Goal: Information Seeking & Learning: Learn about a topic

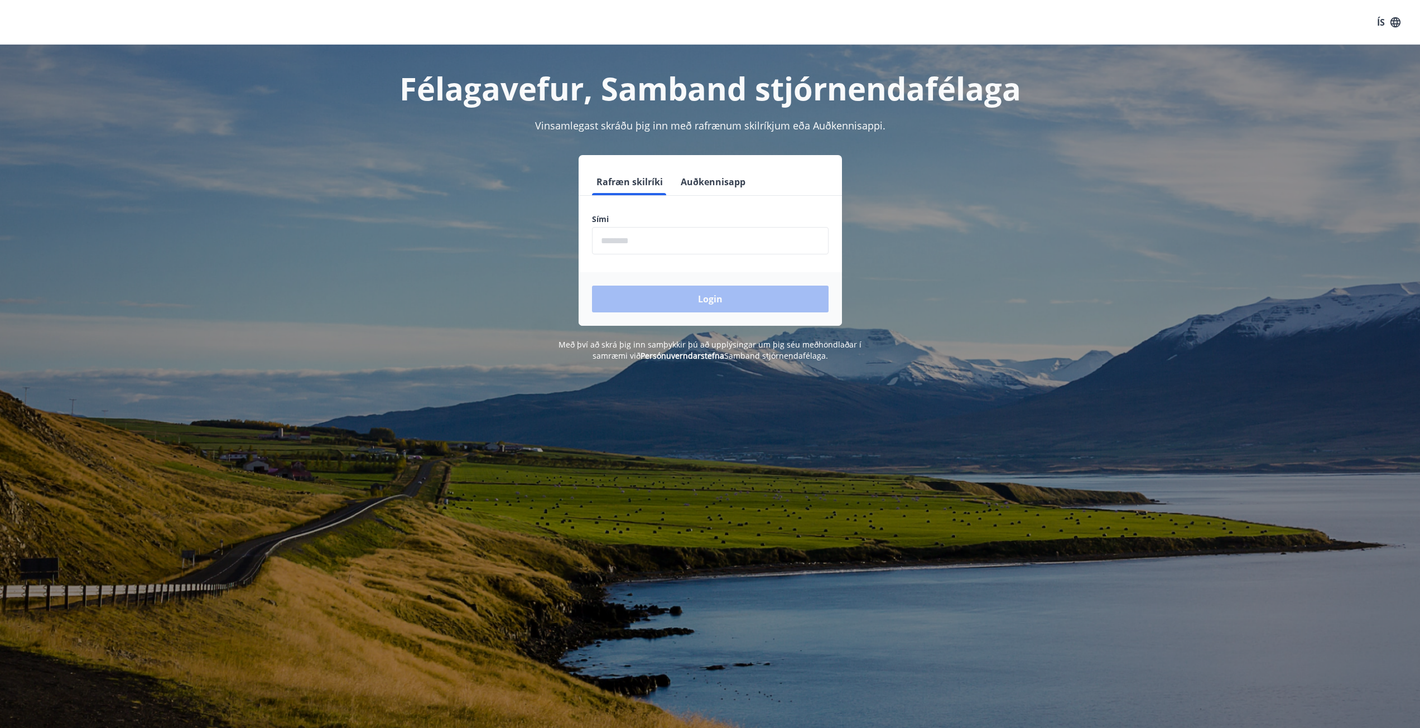
click at [666, 244] on input "phone" at bounding box center [710, 240] width 237 height 27
type input "********"
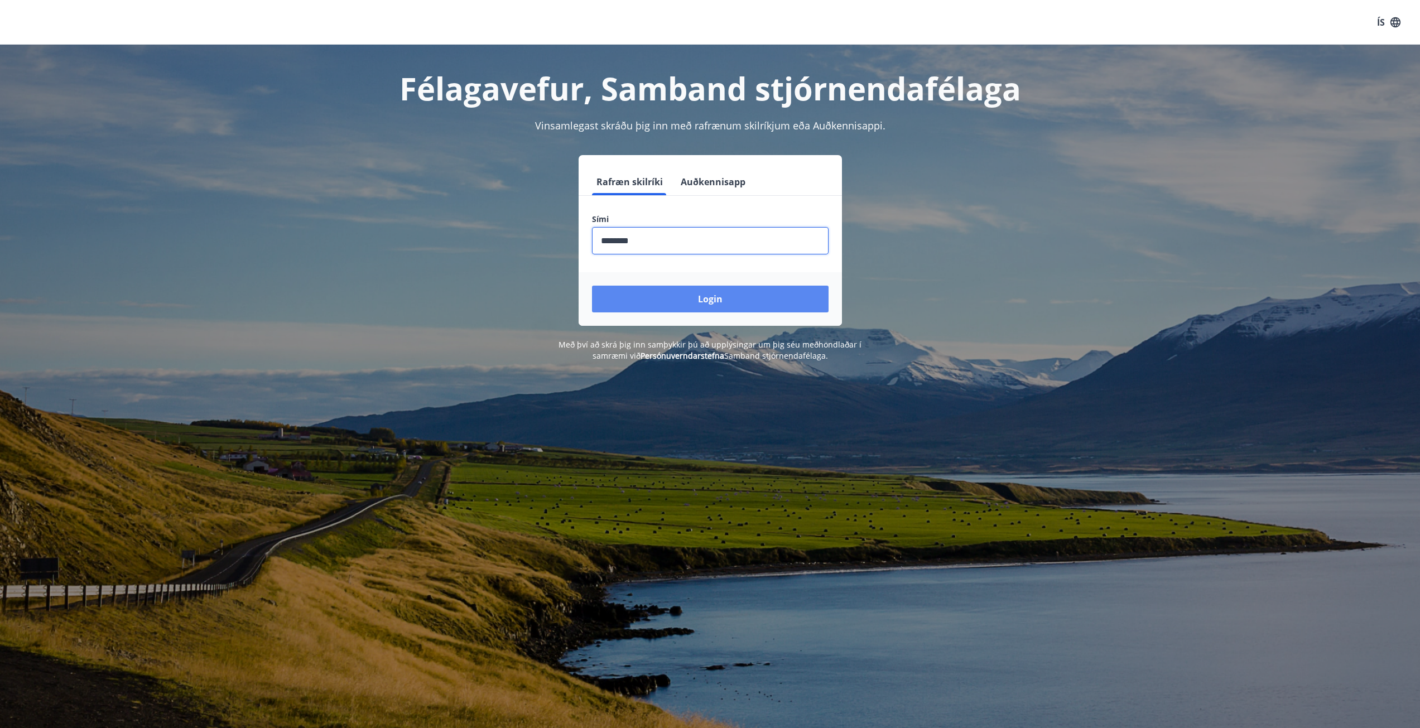
click at [676, 297] on button "Login" at bounding box center [710, 299] width 237 height 27
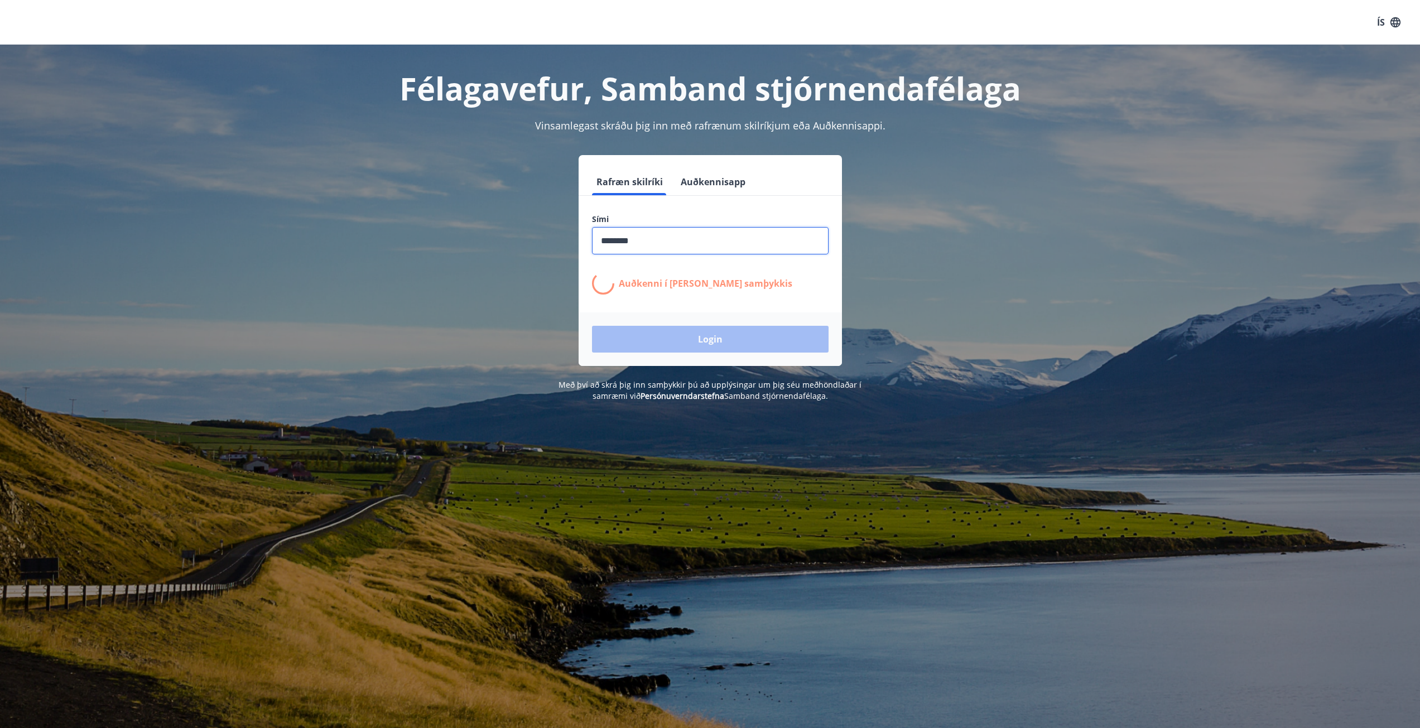
click at [643, 244] on input "phone" at bounding box center [710, 240] width 237 height 27
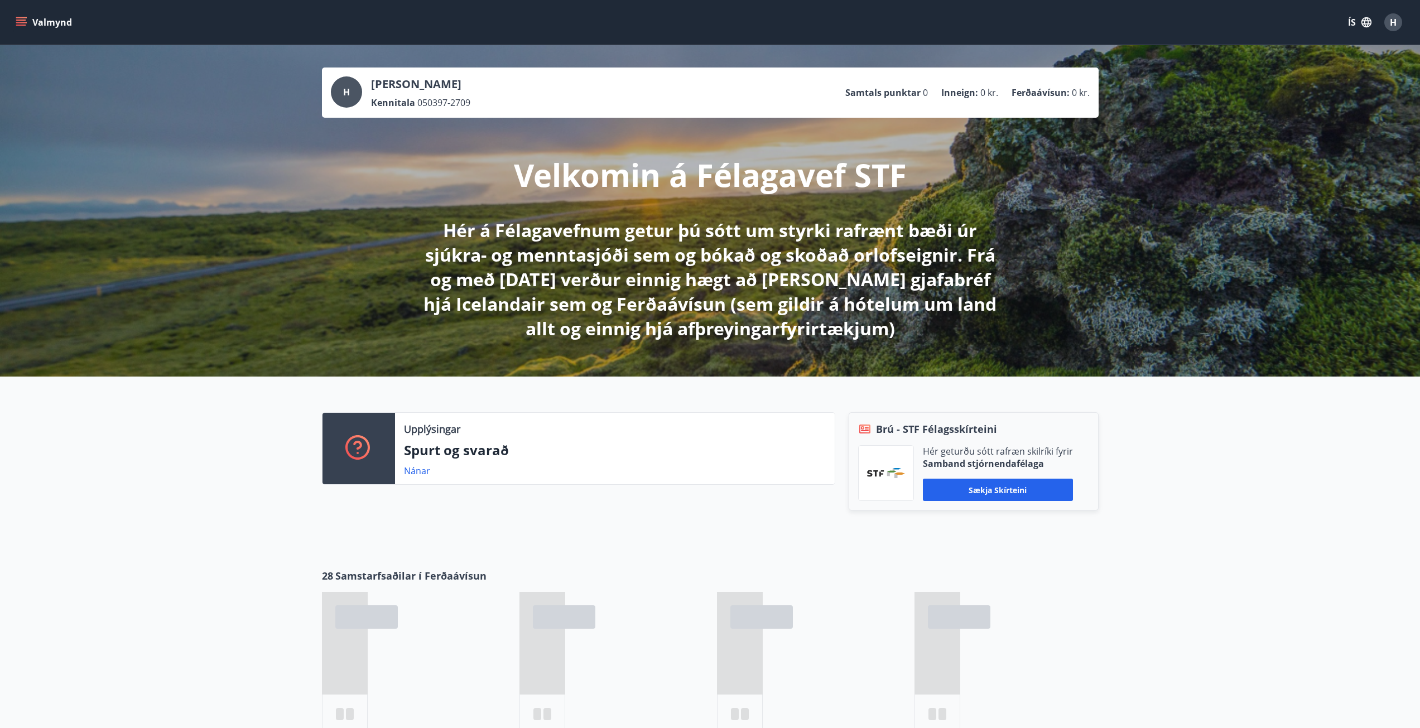
click at [17, 24] on icon "menu" at bounding box center [21, 22] width 11 height 11
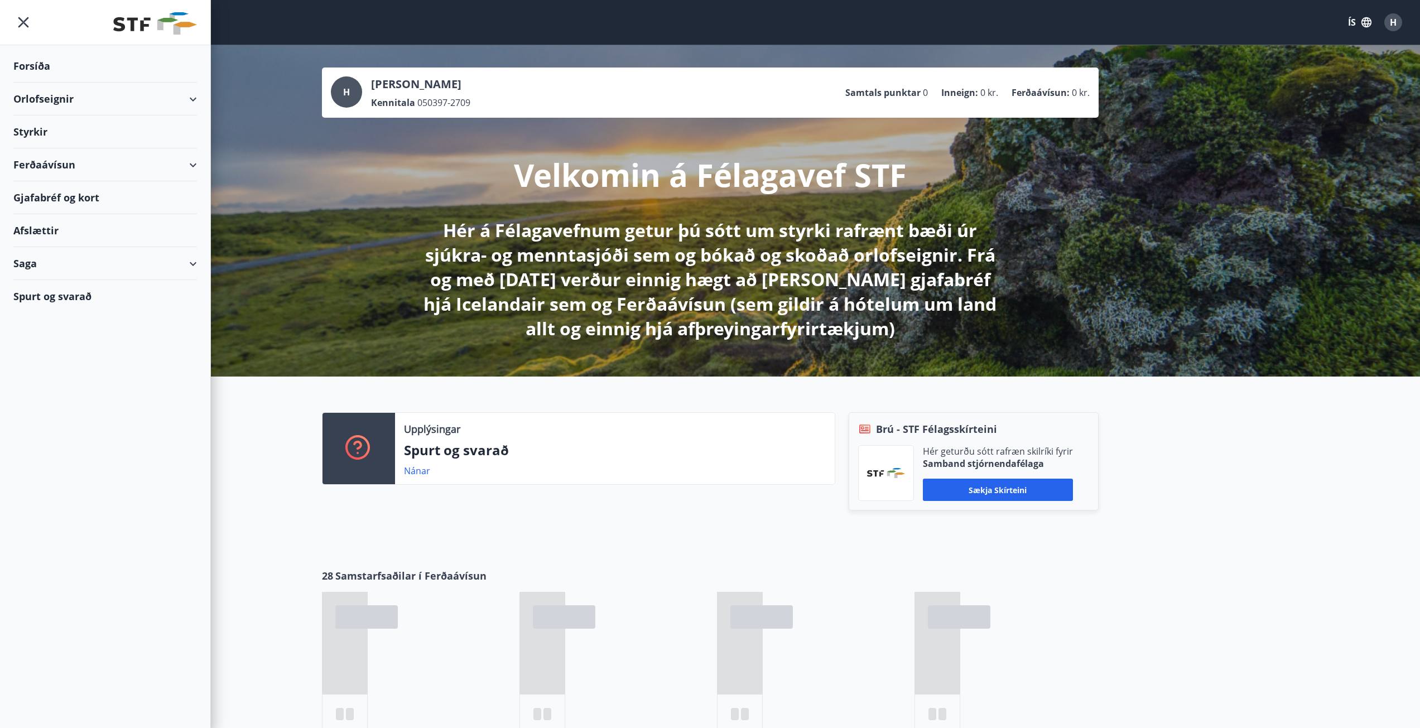
click at [185, 264] on div "Saga" at bounding box center [105, 263] width 184 height 33
click at [55, 430] on div "Skilagreinar" at bounding box center [105, 432] width 166 height 23
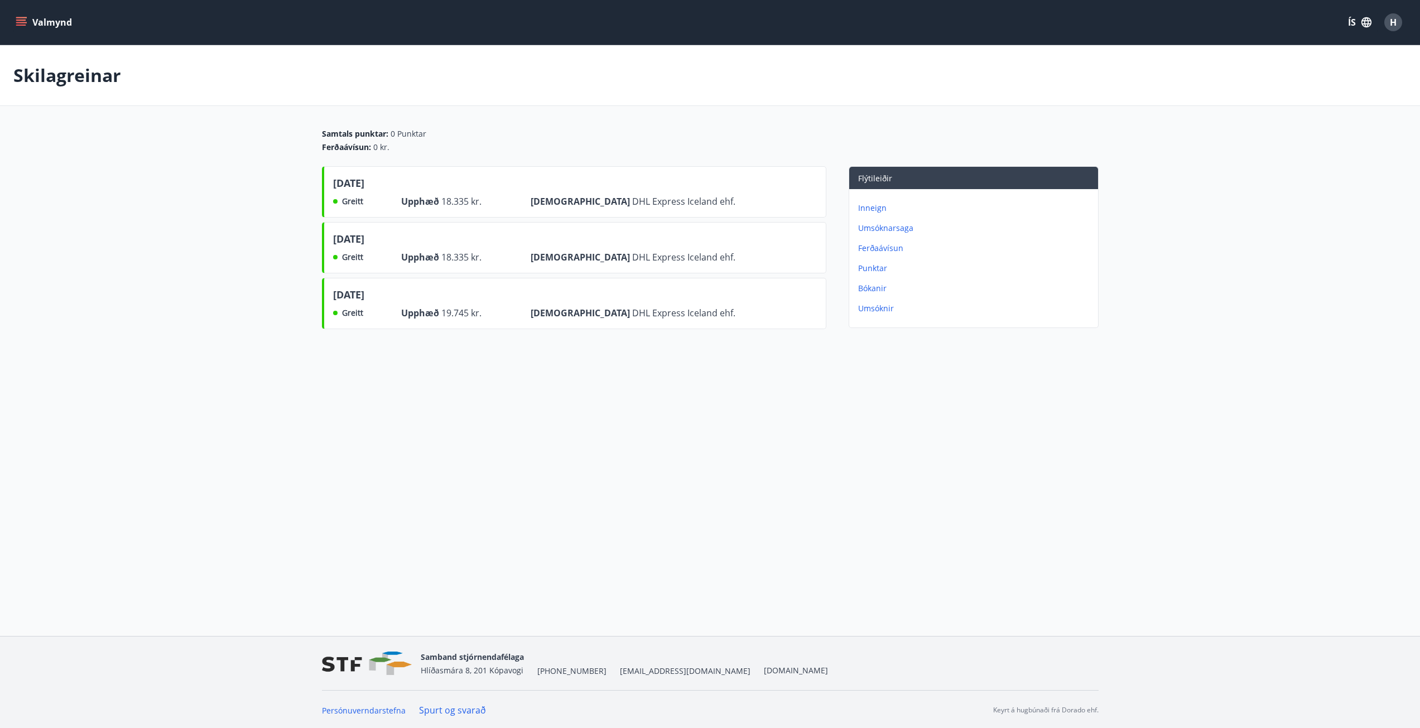
click at [475, 319] on div "Upphæð 19.745 kr." at bounding box center [457, 312] width 112 height 13
click at [874, 266] on p "Punktar" at bounding box center [975, 268] width 235 height 11
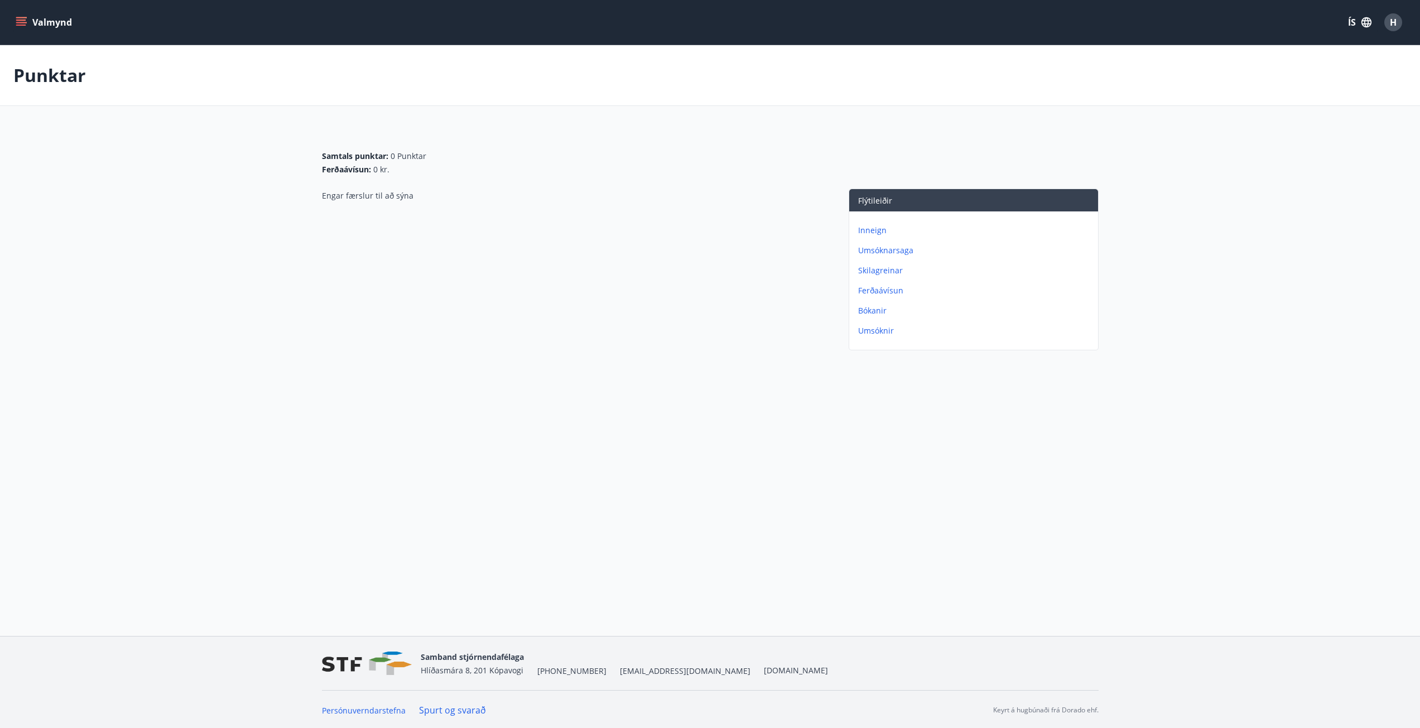
click at [864, 234] on p "Inneign" at bounding box center [975, 230] width 235 height 11
click at [40, 22] on button "Valmynd" at bounding box center [44, 22] width 63 height 20
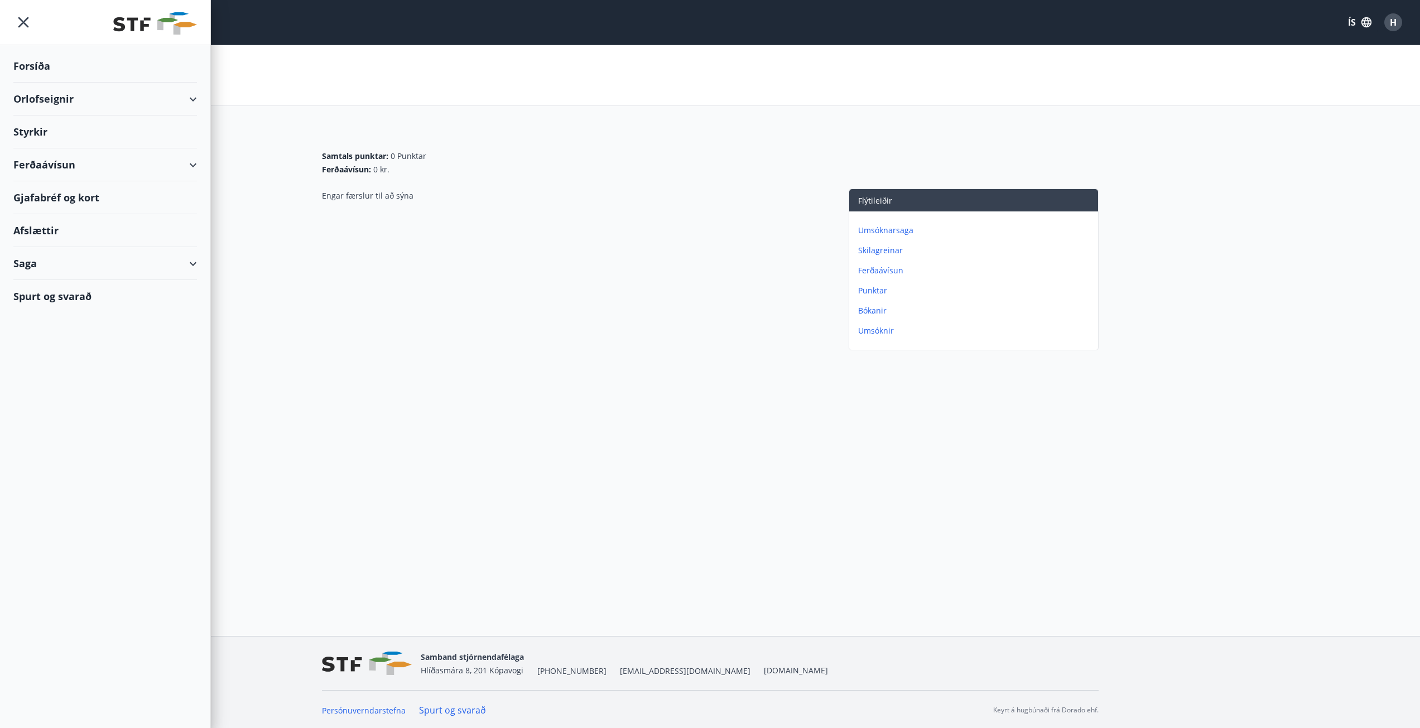
click at [64, 129] on div "Styrkir" at bounding box center [105, 131] width 184 height 33
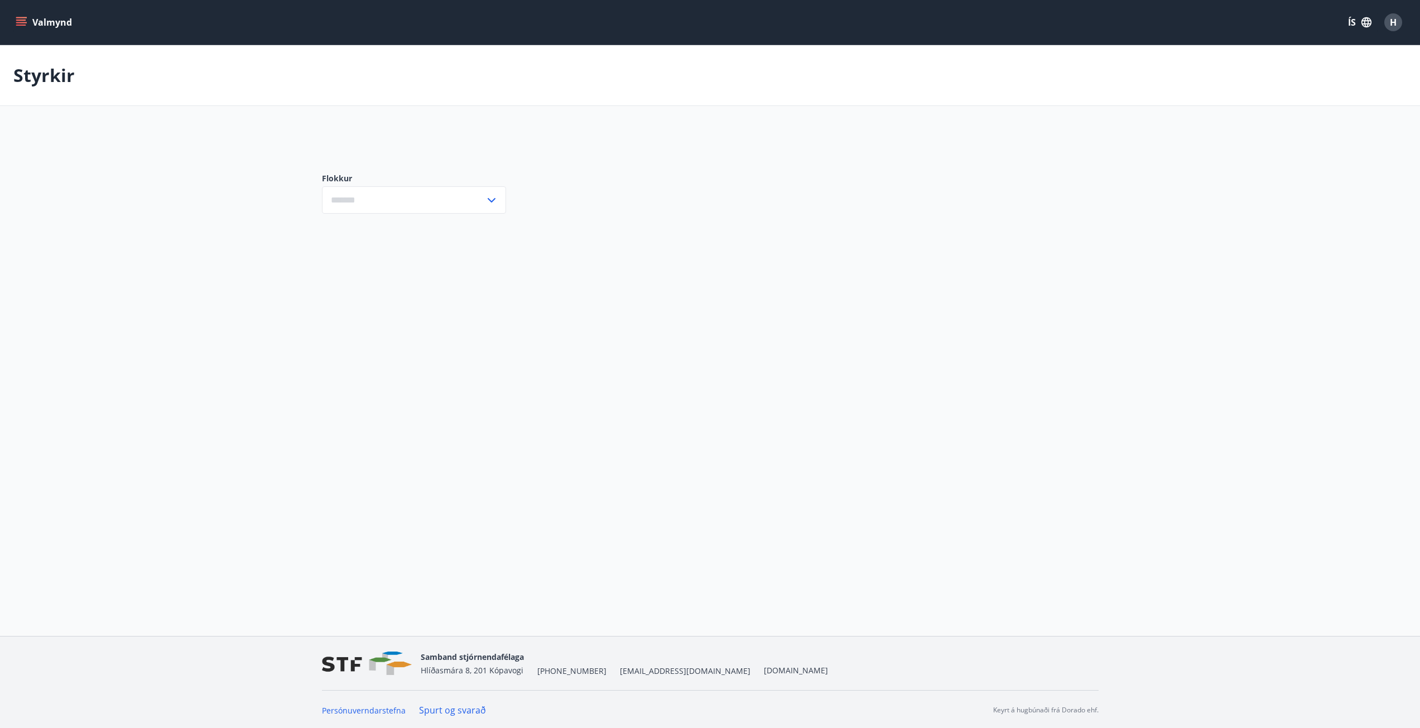
type input "***"
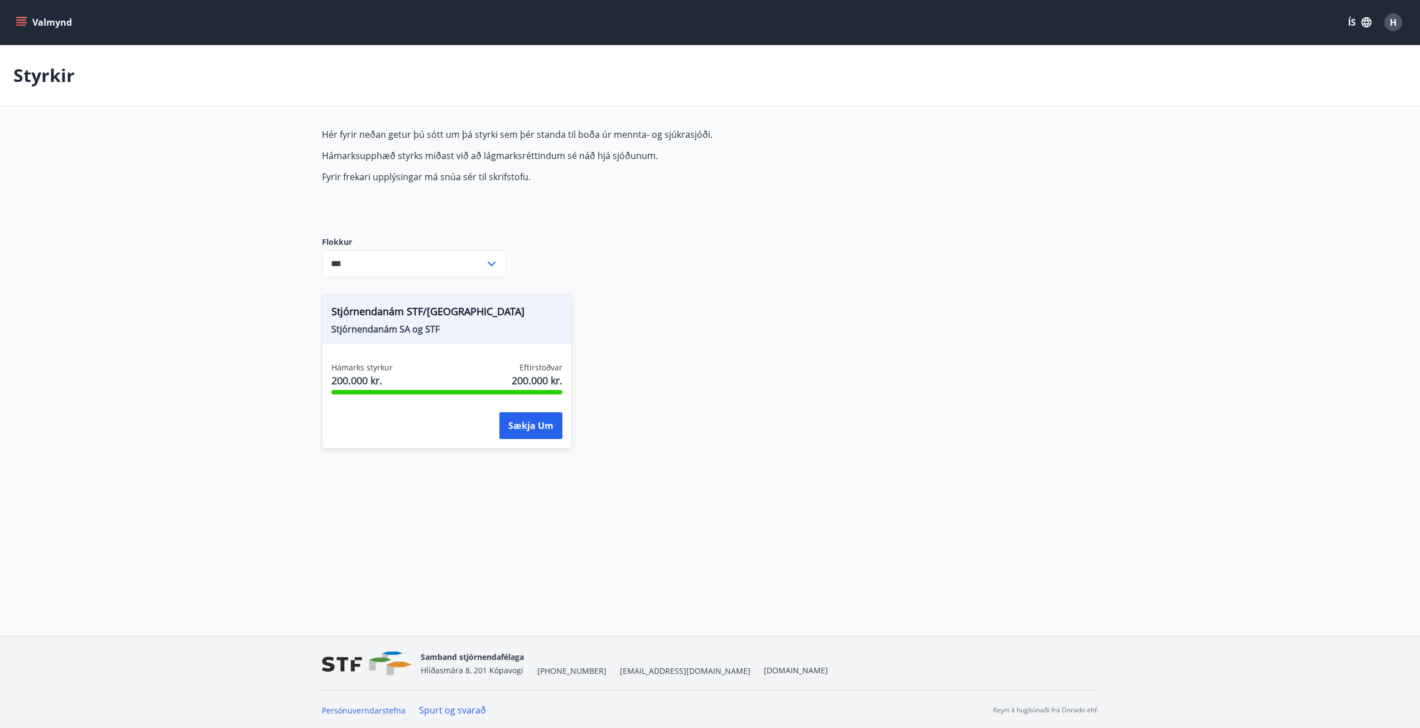
scroll to position [2, 0]
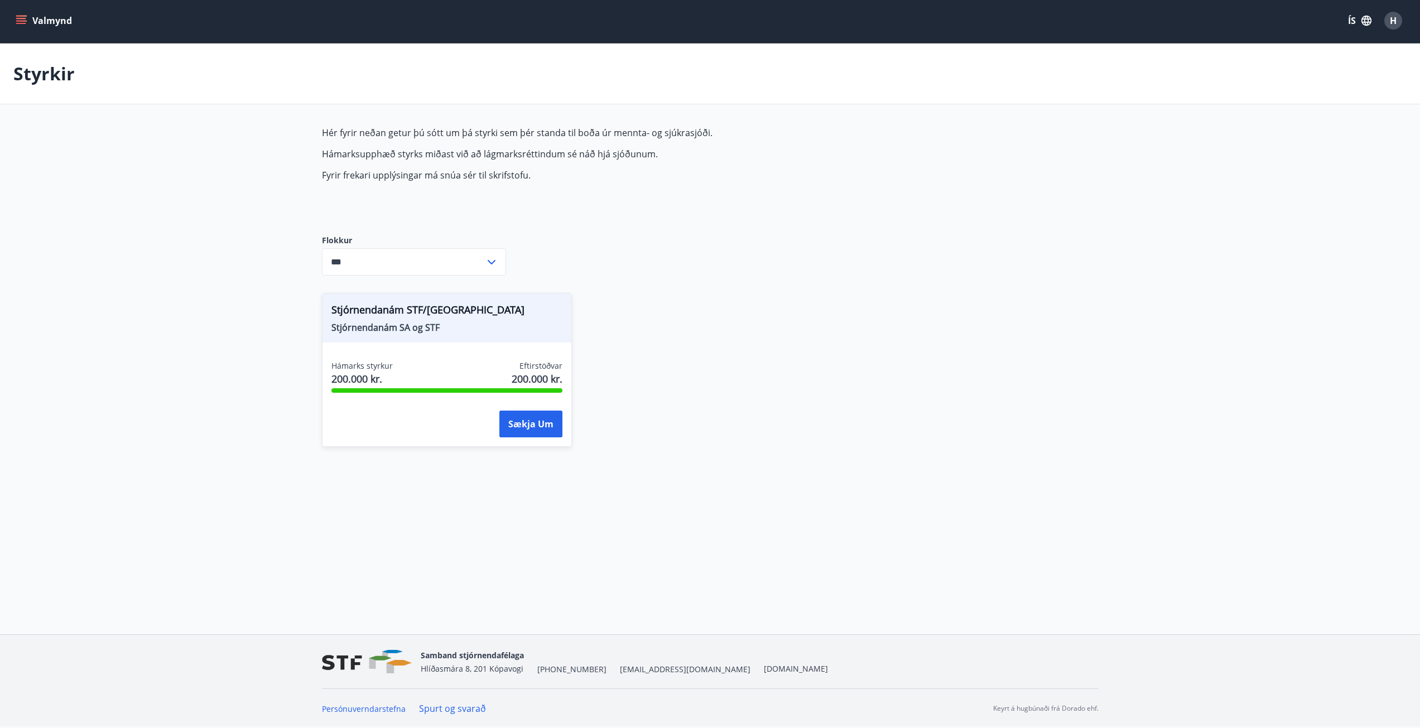
click at [396, 311] on span "Stjórnendanám STF/SA" at bounding box center [446, 311] width 231 height 19
click at [21, 18] on icon "menu" at bounding box center [21, 18] width 10 height 1
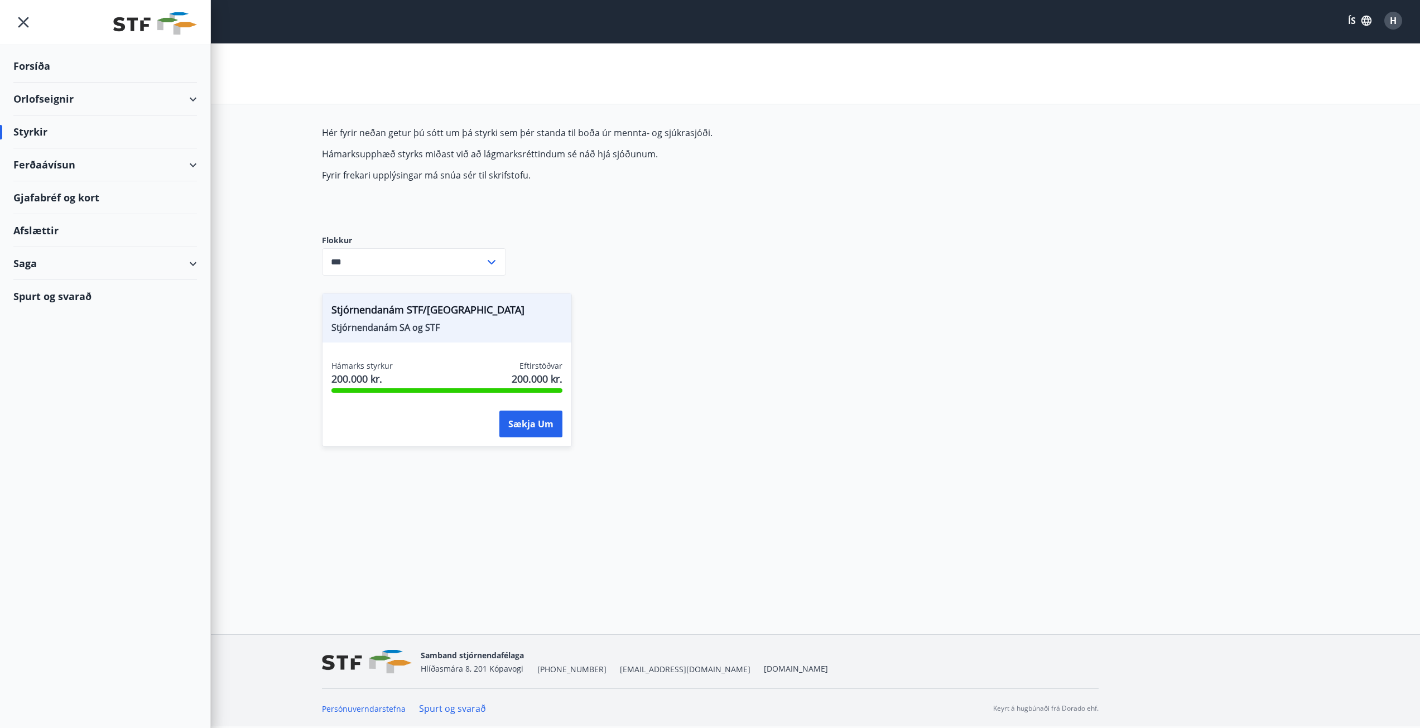
click at [85, 158] on div "Ferðaávísun" at bounding box center [105, 164] width 184 height 33
click at [47, 189] on div "Framboð" at bounding box center [105, 192] width 166 height 23
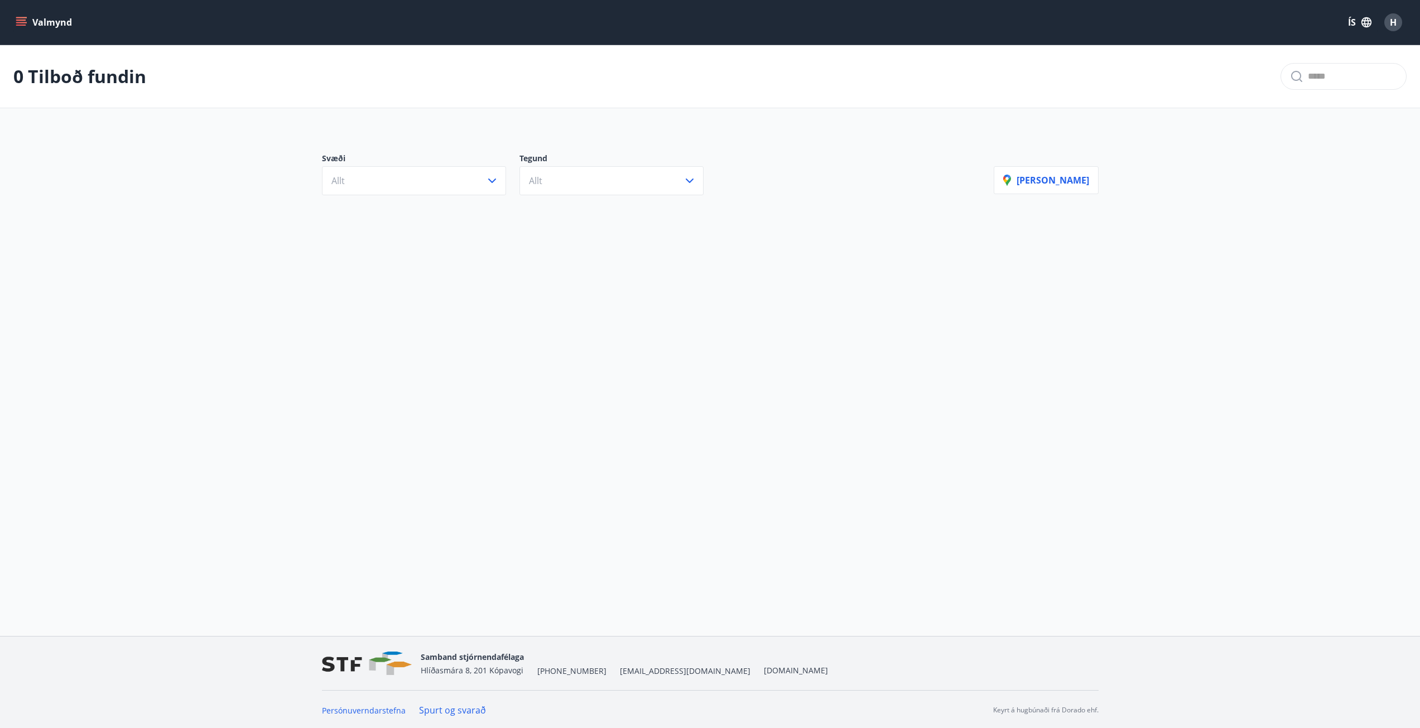
click at [26, 20] on icon "menu" at bounding box center [21, 22] width 11 height 11
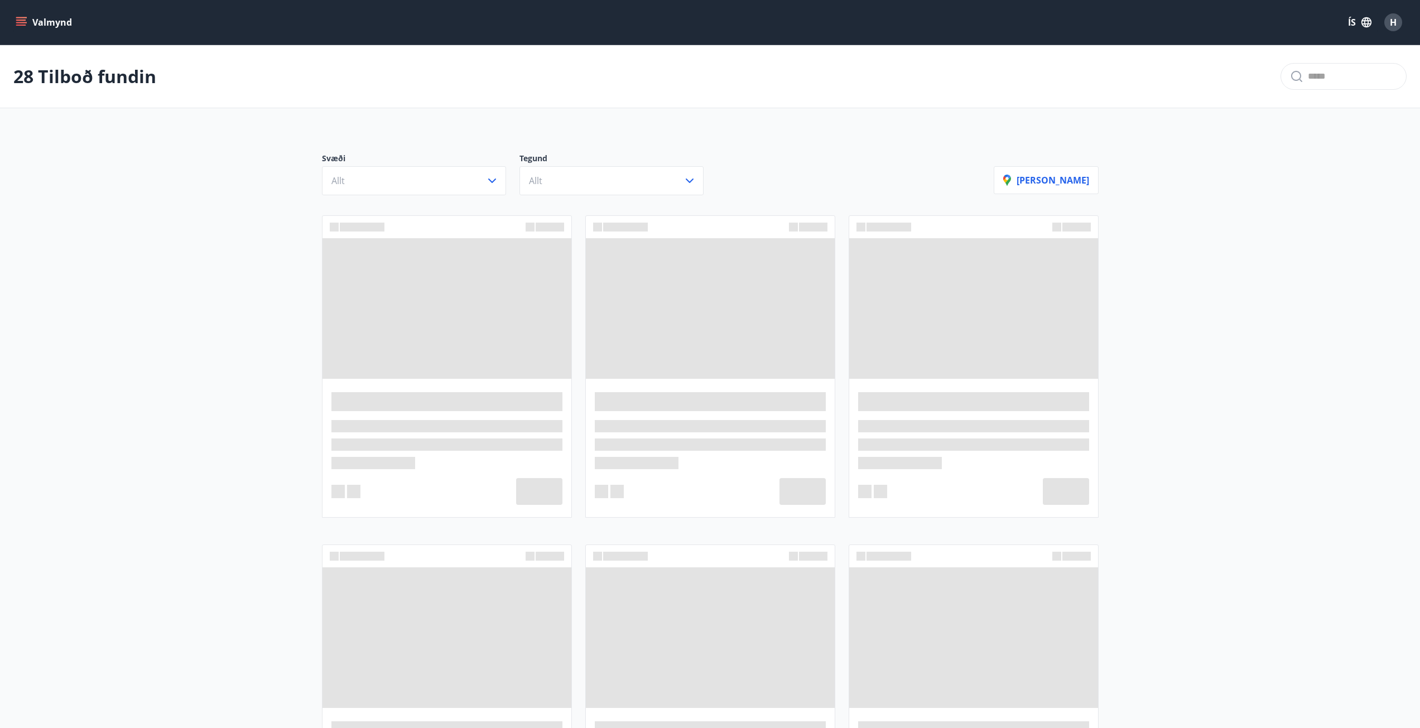
click at [15, 19] on button "Valmynd" at bounding box center [44, 22] width 63 height 20
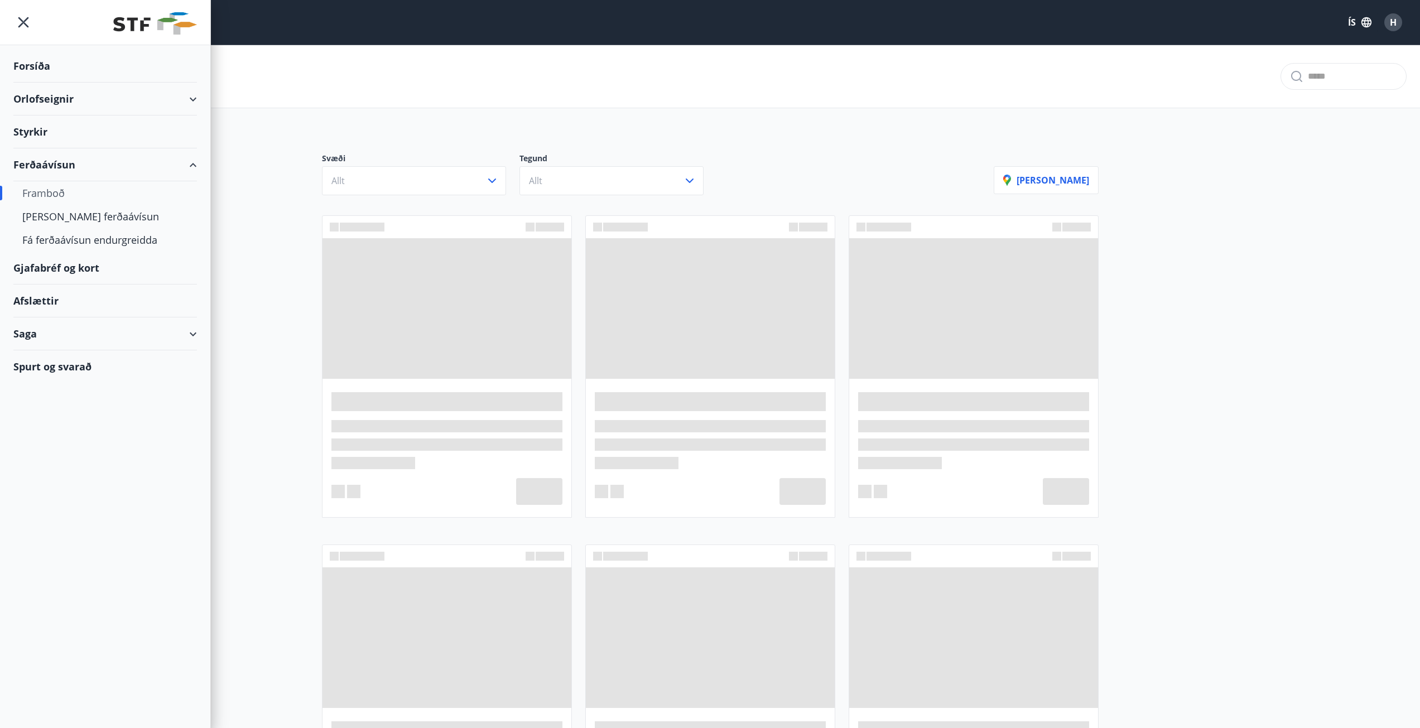
click at [50, 305] on div "Afslættir" at bounding box center [105, 301] width 184 height 33
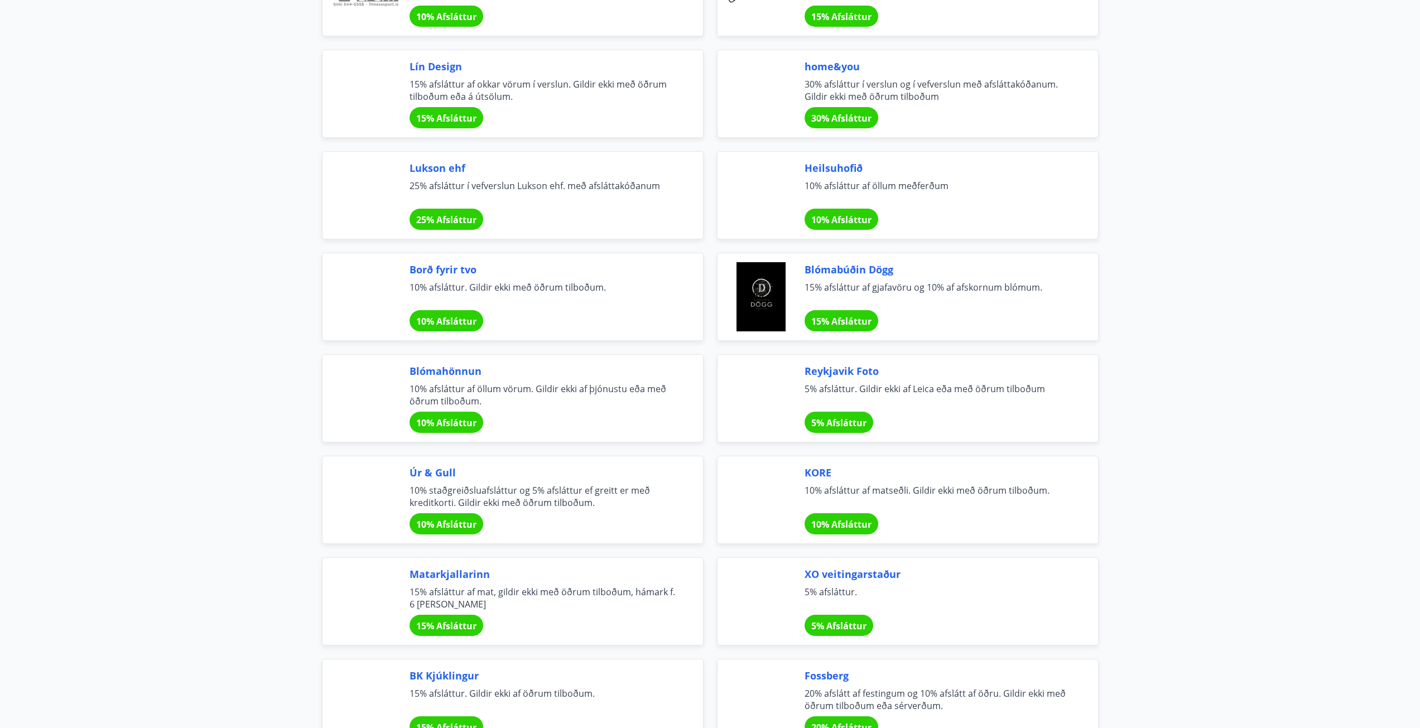
scroll to position [502, 0]
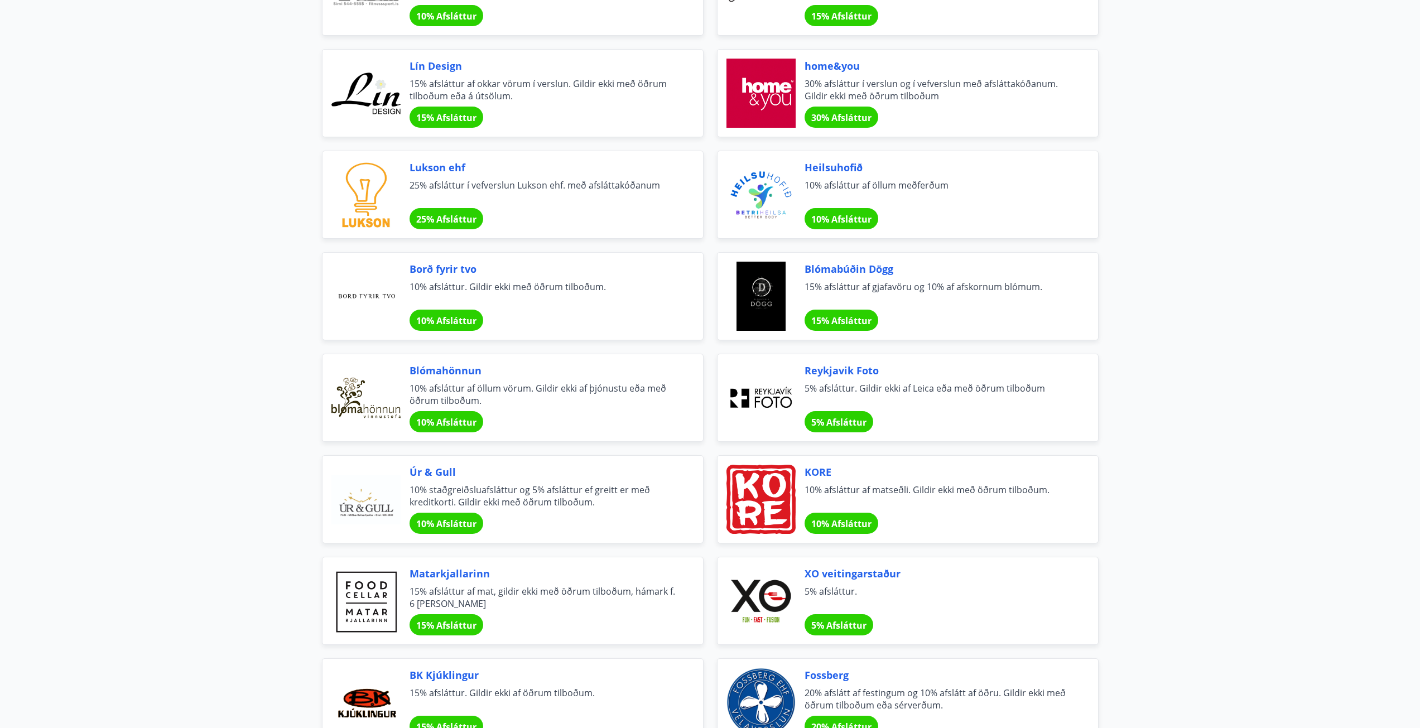
click at [426, 170] on span "Lukson ehf" at bounding box center [542, 167] width 267 height 15
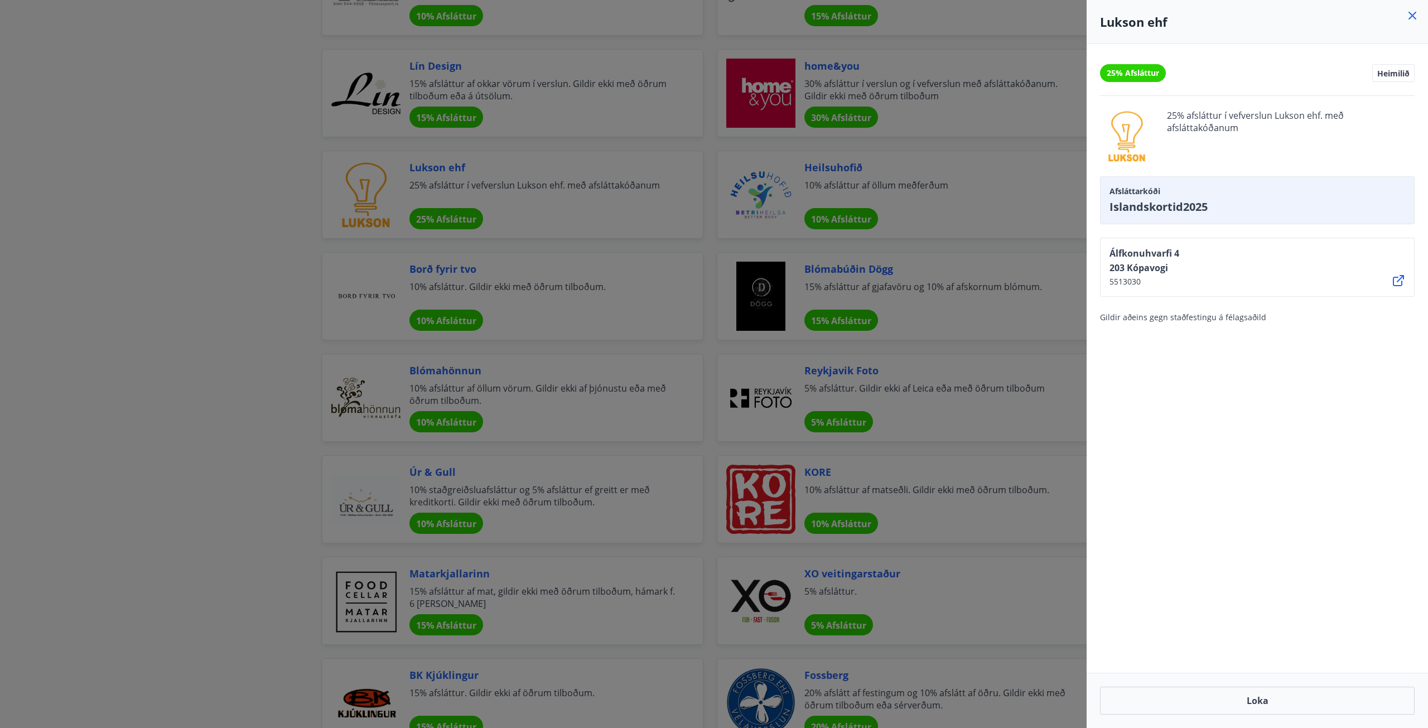
click at [159, 321] on div at bounding box center [714, 364] width 1428 height 728
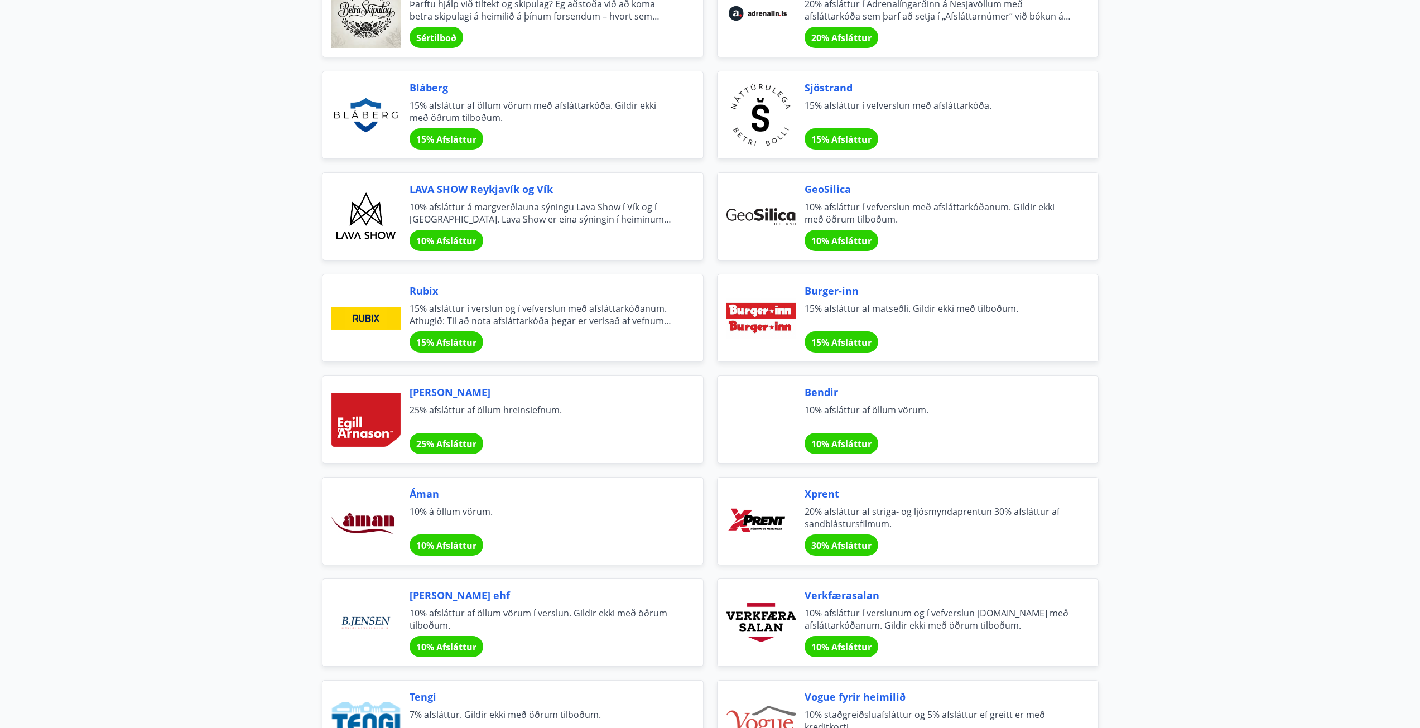
scroll to position [1395, 0]
click at [923, 311] on span "15% afsláttur af matseðli. Gildir ekki með tilboðum." at bounding box center [937, 314] width 267 height 25
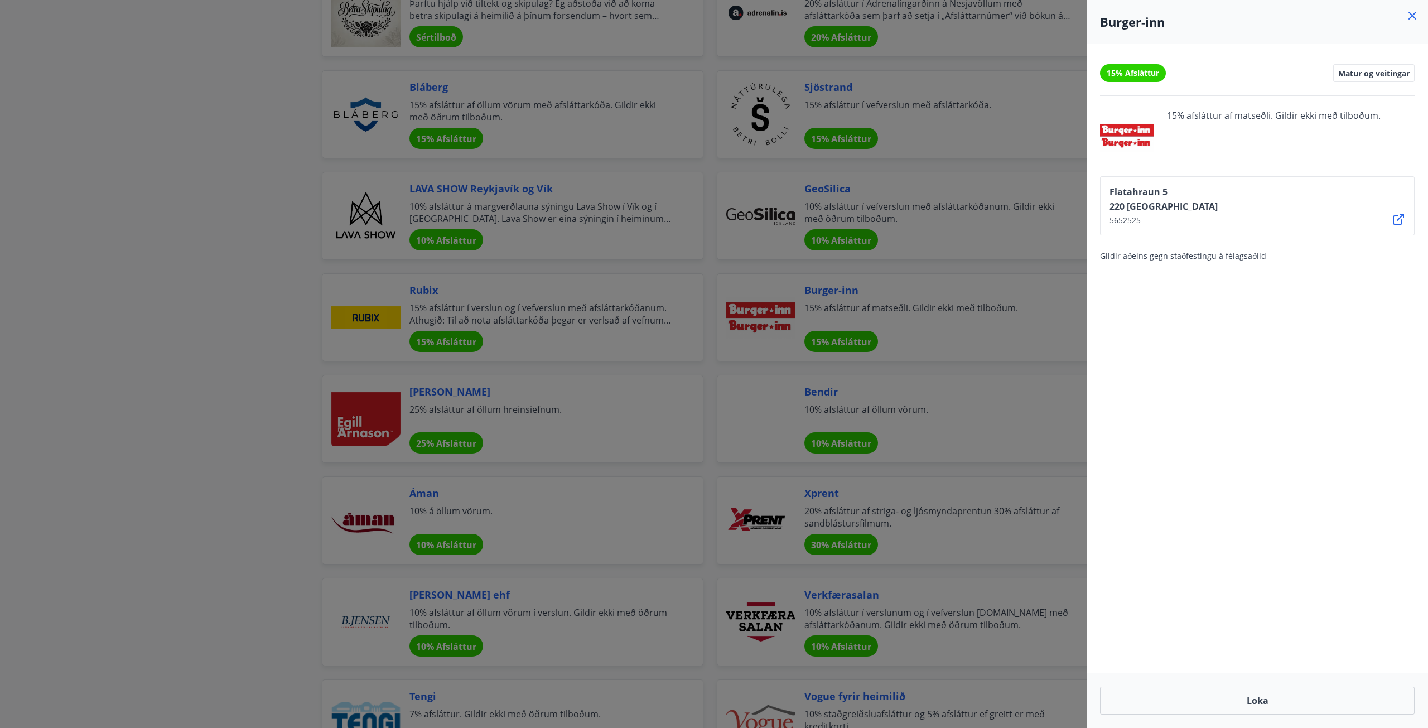
click at [282, 309] on div at bounding box center [714, 364] width 1428 height 728
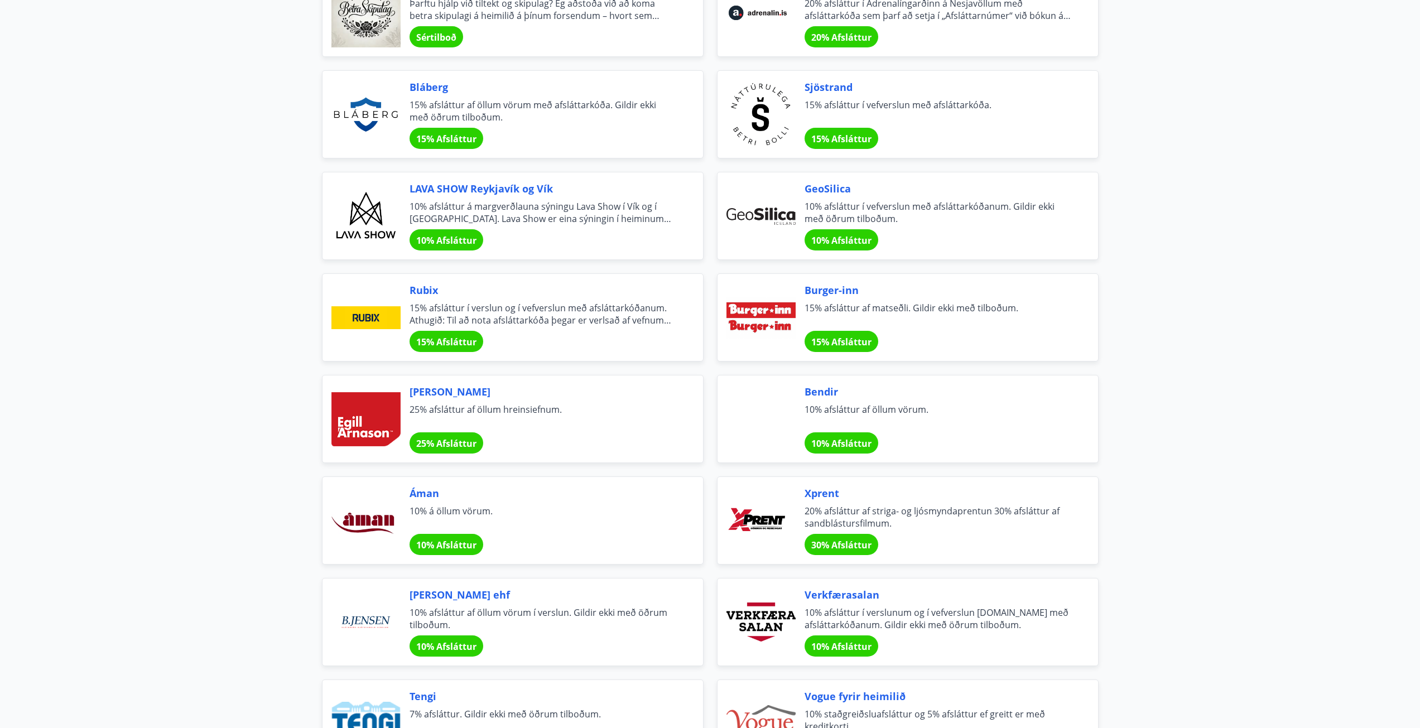
click at [899, 315] on span "15% afsláttur af matseðli. Gildir ekki með tilboðum." at bounding box center [937, 314] width 267 height 25
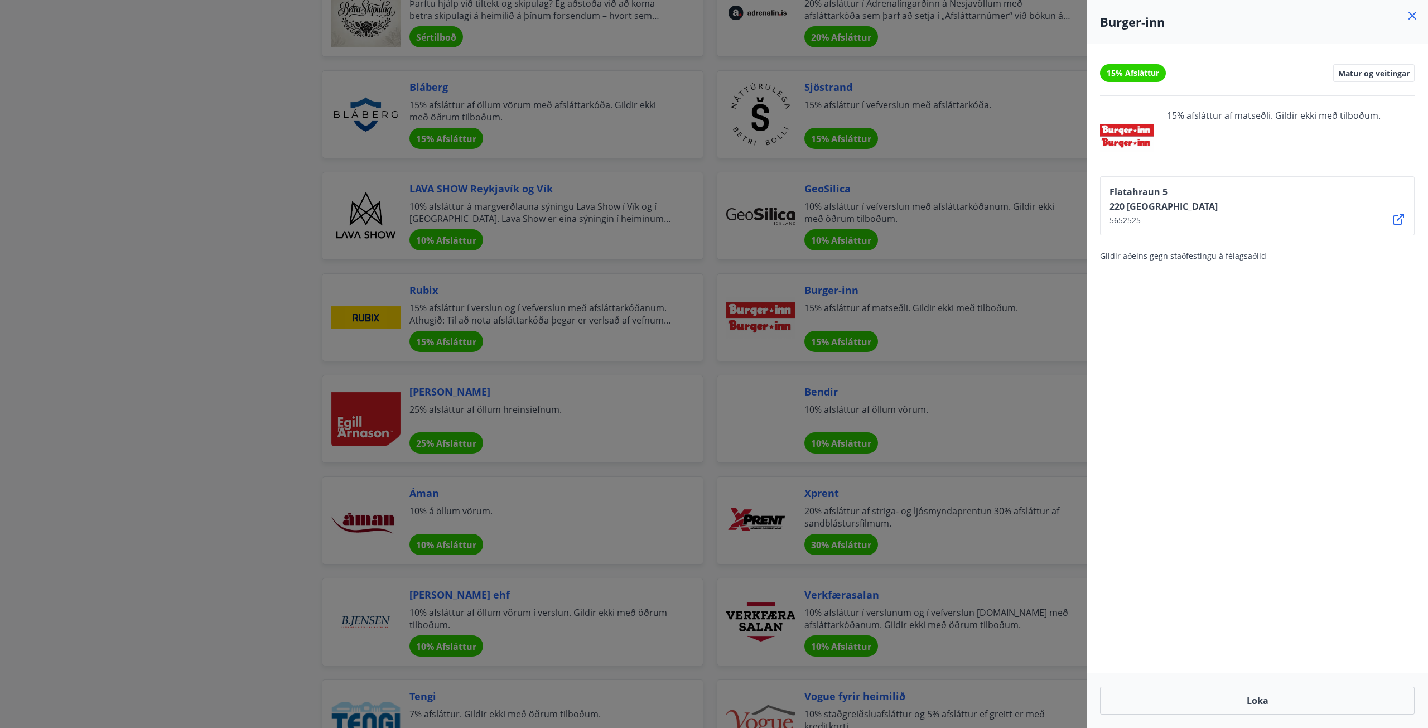
click at [166, 292] on div at bounding box center [714, 364] width 1428 height 728
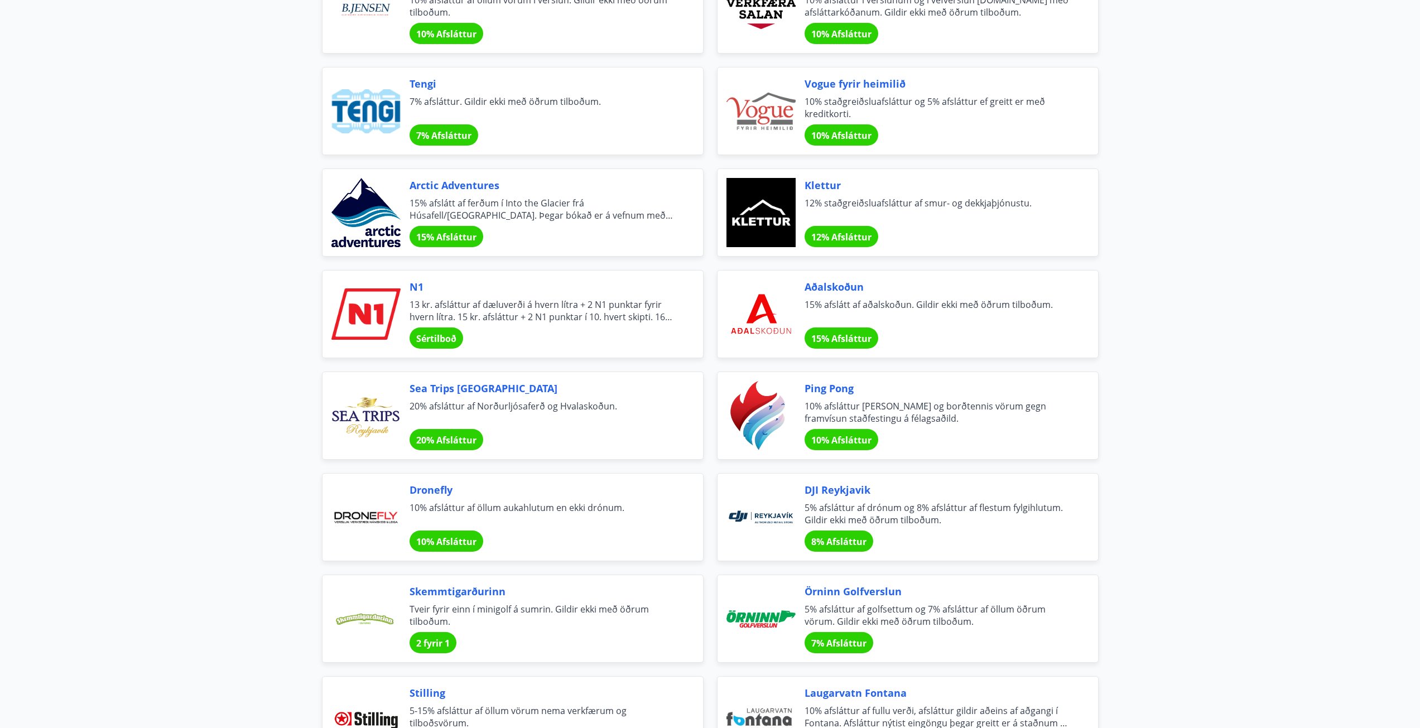
scroll to position [2008, 0]
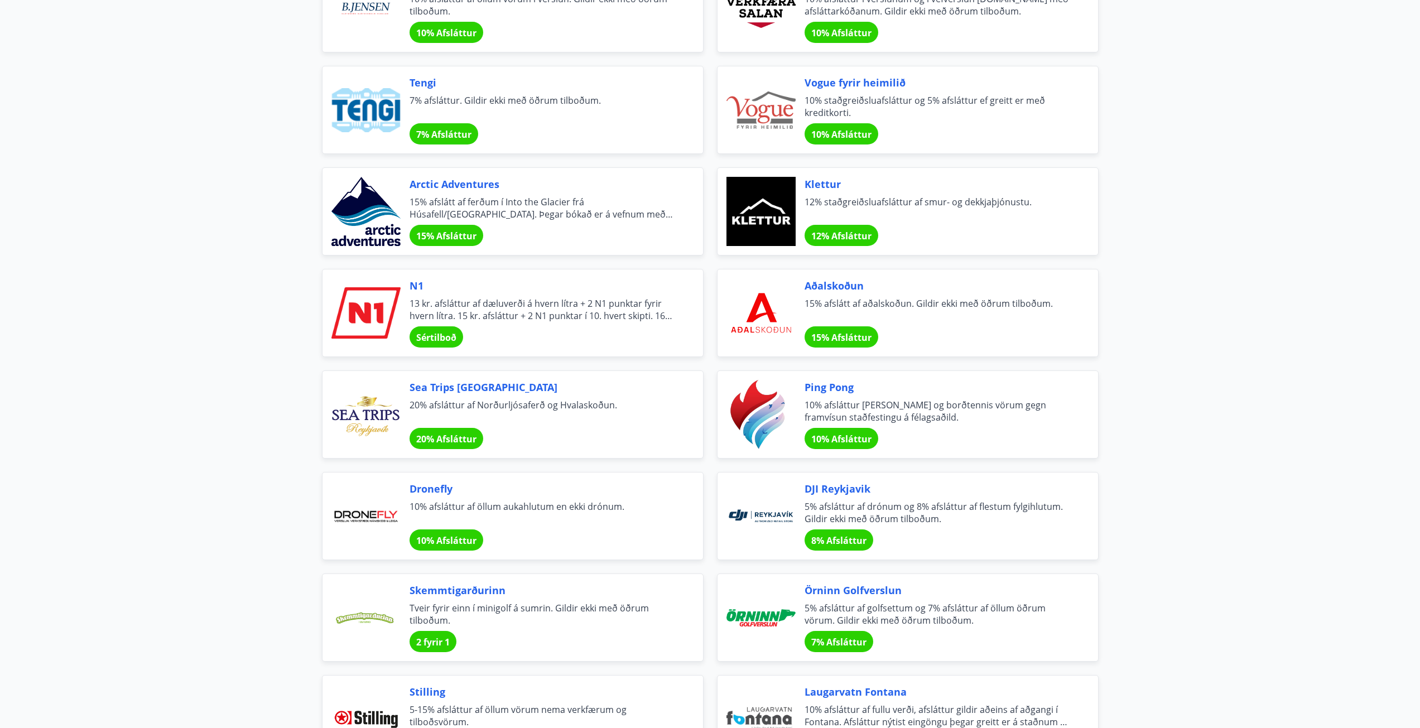
click at [510, 308] on span "13 kr. afsláttur af dæluverði á hvern lítra + 2 N1 punktar fyrir hvern lítra. 1…" at bounding box center [542, 309] width 267 height 25
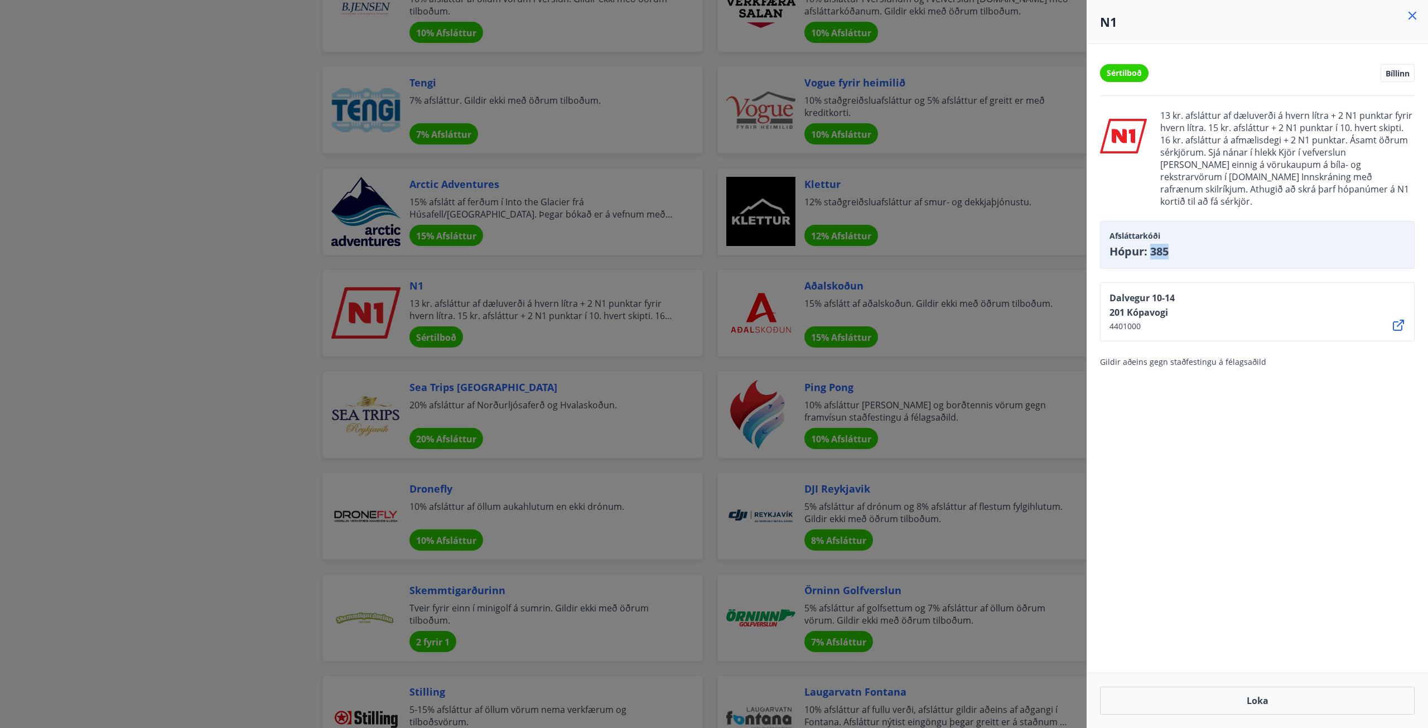
drag, startPoint x: 1171, startPoint y: 239, endPoint x: 1151, endPoint y: 239, distance: 19.5
click at [1151, 244] on span "Hópur: 385" at bounding box center [1258, 252] width 296 height 16
copy span "385"
click at [256, 235] on div at bounding box center [714, 364] width 1428 height 728
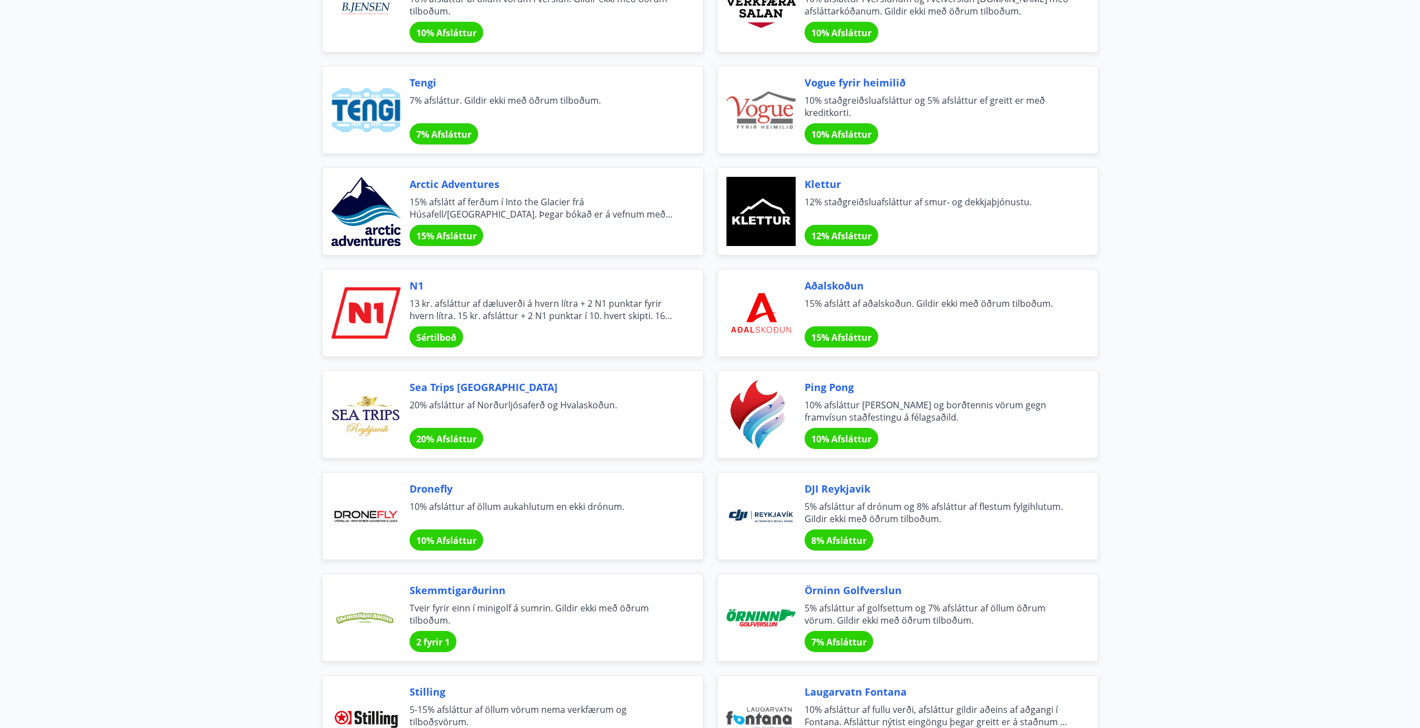
click at [544, 310] on span "13 kr. afsláttur af dæluverði á hvern lítra + 2 N1 punktar fyrir hvern lítra. 1…" at bounding box center [542, 309] width 267 height 25
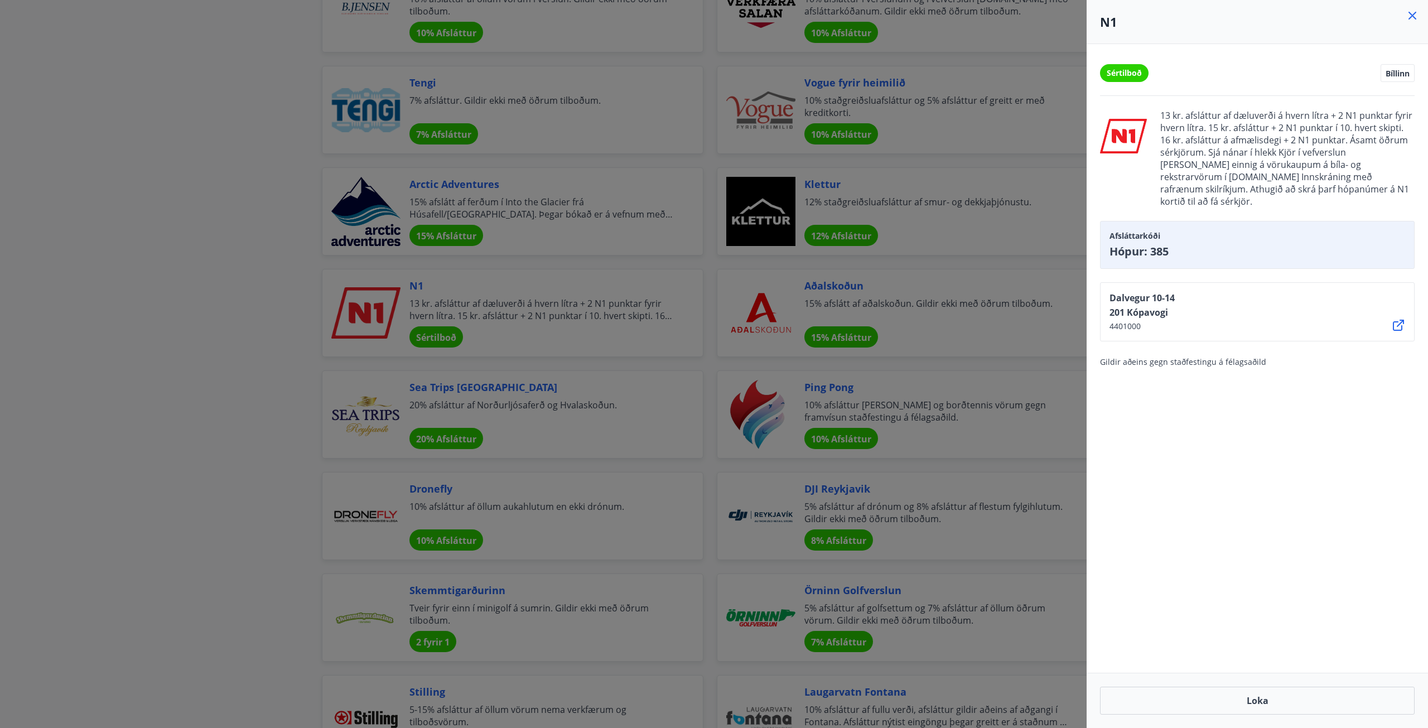
click at [375, 314] on div at bounding box center [714, 364] width 1428 height 728
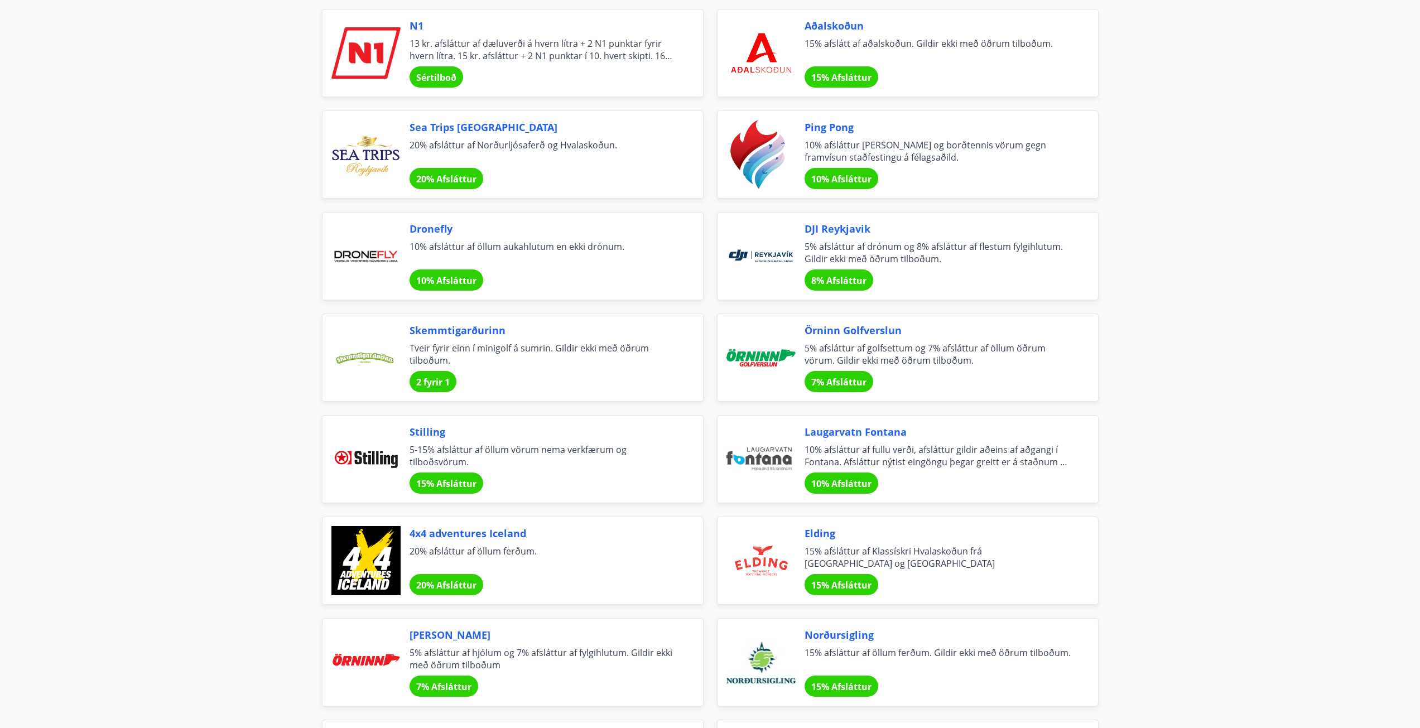
scroll to position [2287, 0]
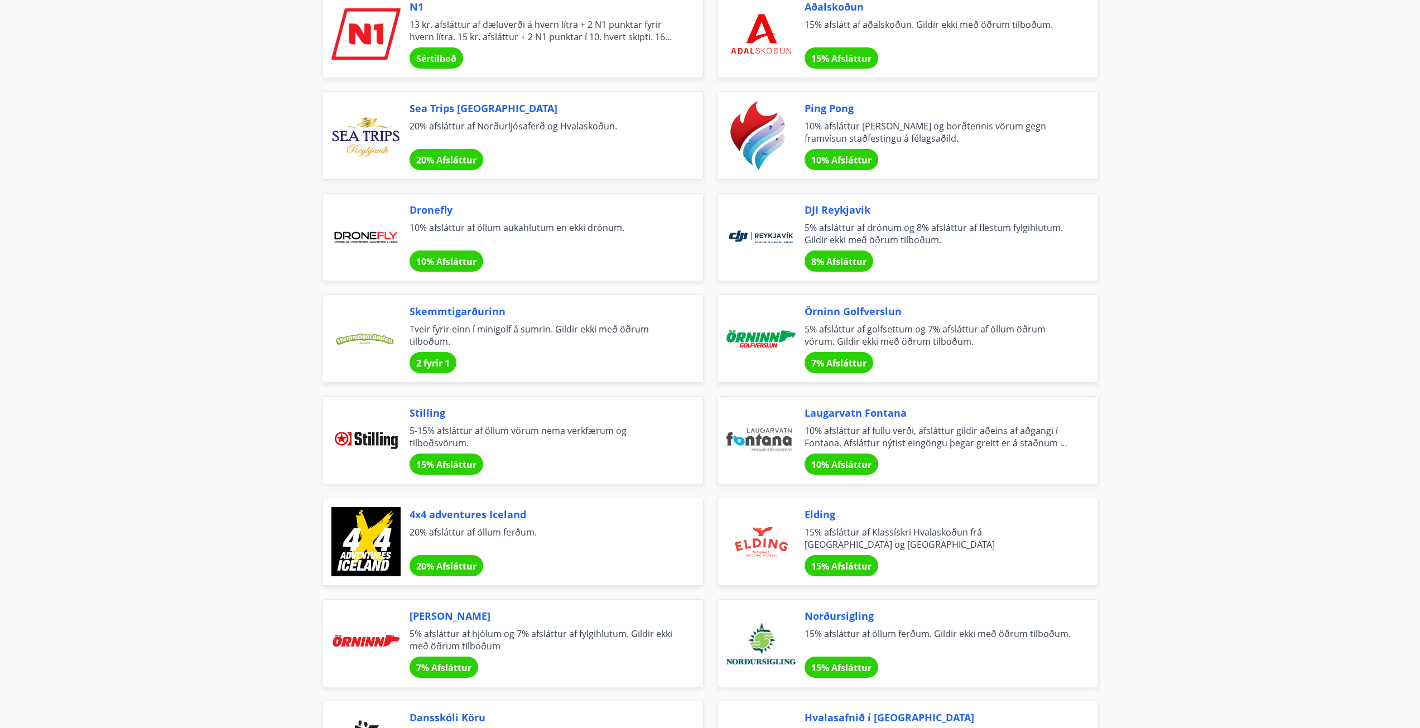
click at [557, 346] on span "Tveir fyrir einn í minigolf á sumrin. Gildir ekki með öðrum tilboðum." at bounding box center [542, 335] width 267 height 25
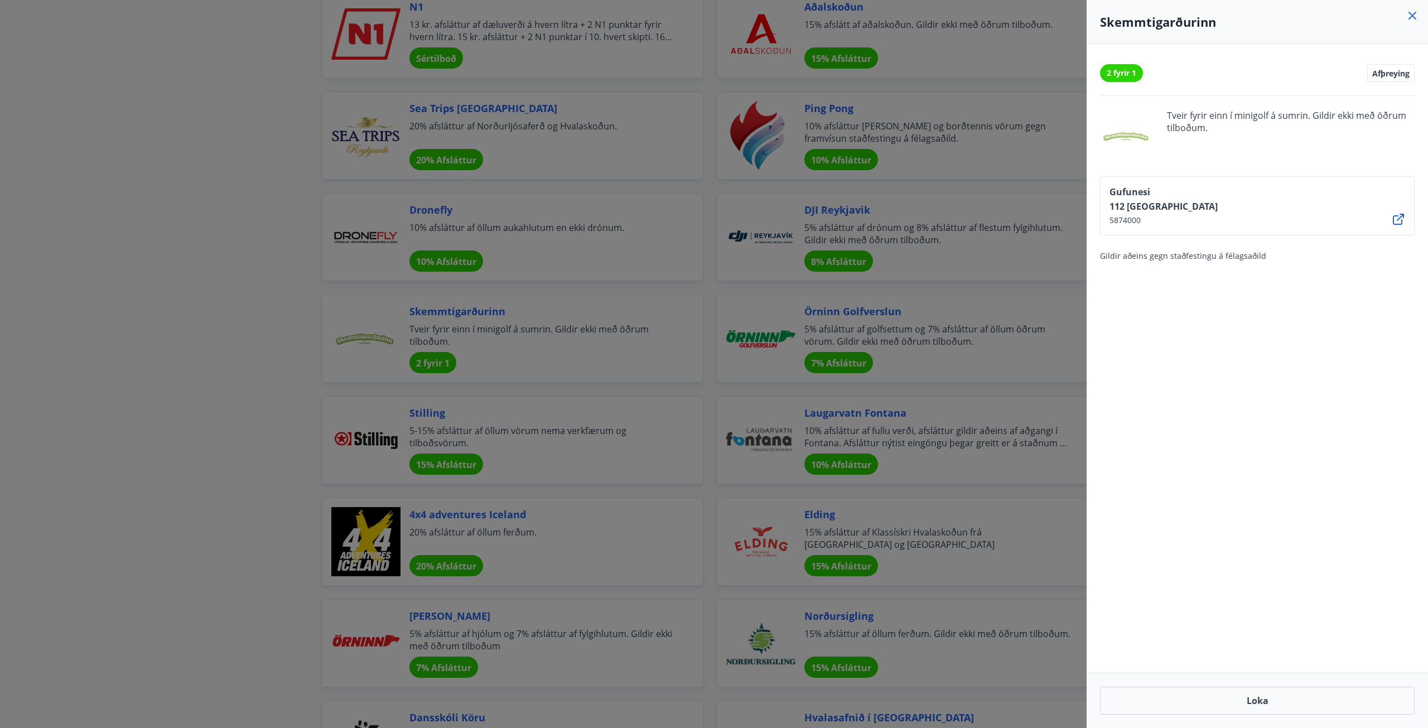
click at [316, 339] on div at bounding box center [714, 364] width 1428 height 728
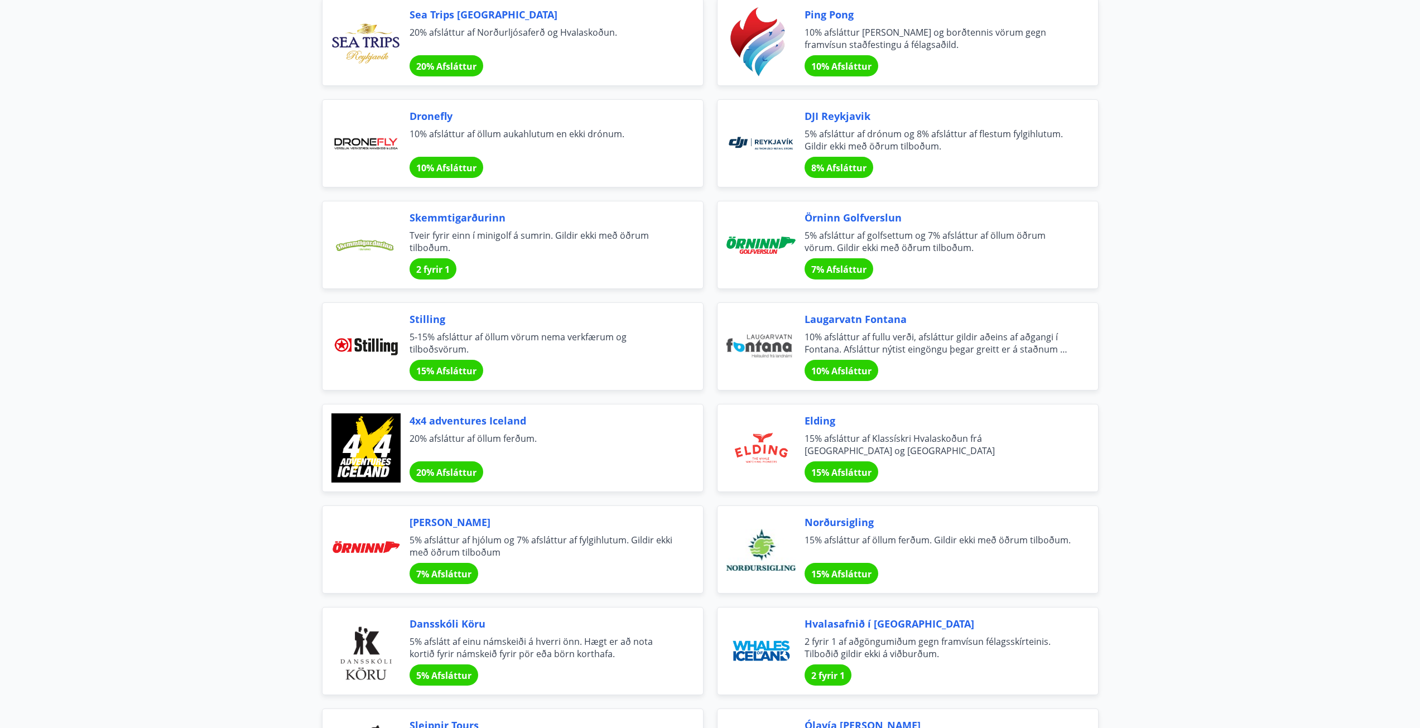
scroll to position [2399, 0]
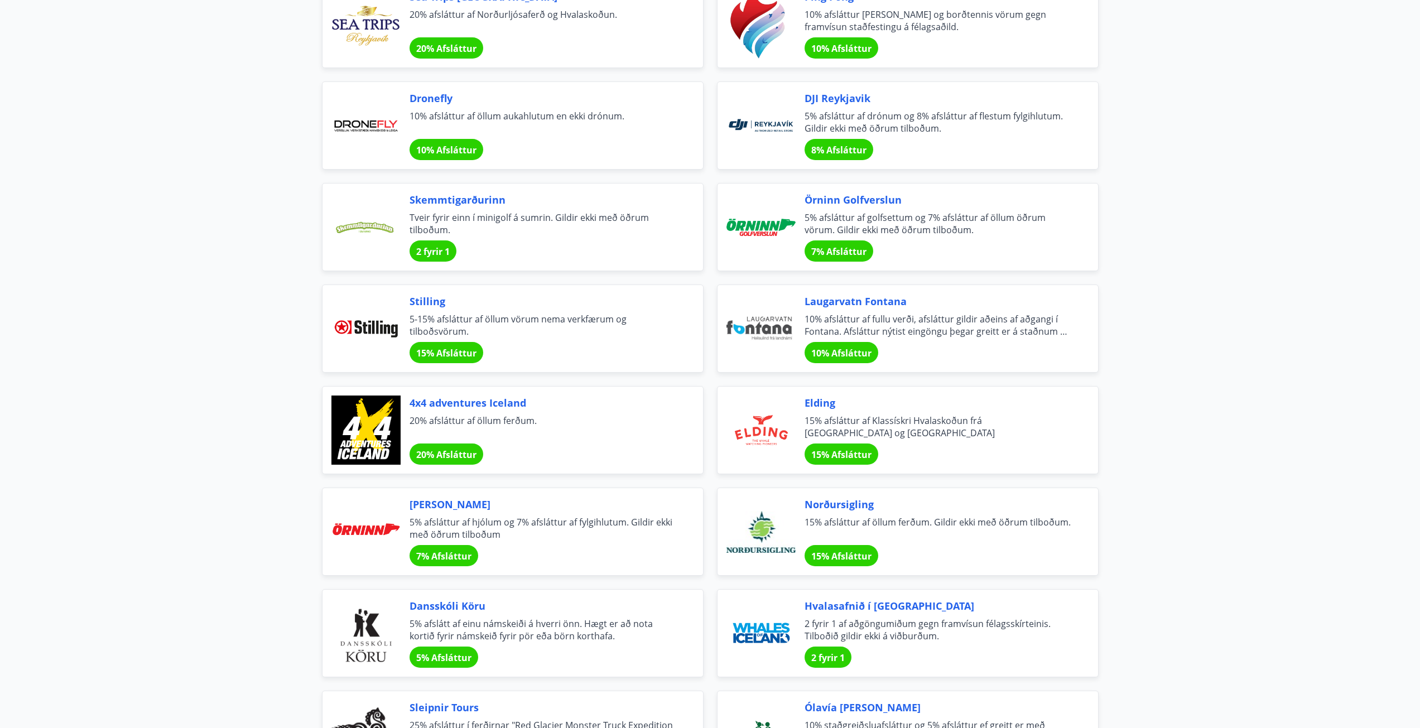
click at [924, 322] on span "10% afsláttur af fullu verði, afsláttur gildir aðeins af aðgangi í Fontana. Afs…" at bounding box center [937, 325] width 267 height 25
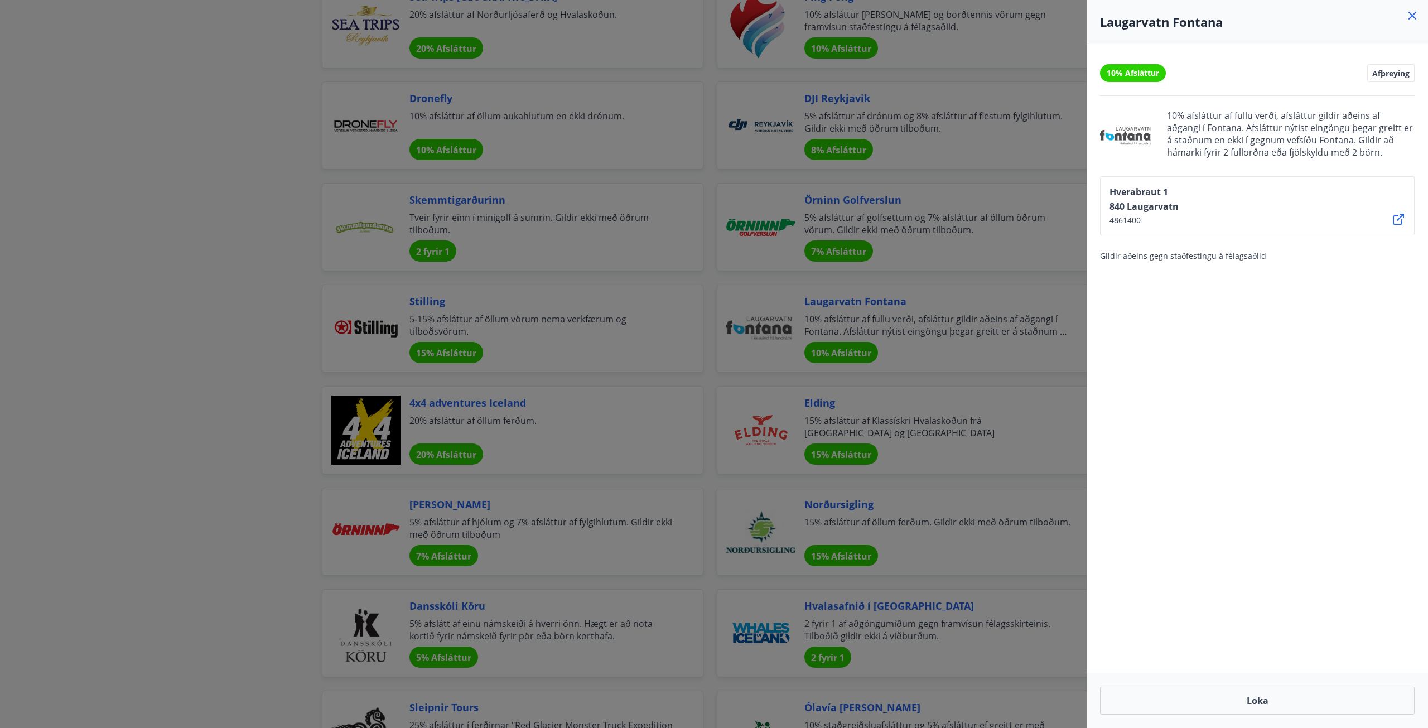
click at [181, 388] on div at bounding box center [714, 364] width 1428 height 728
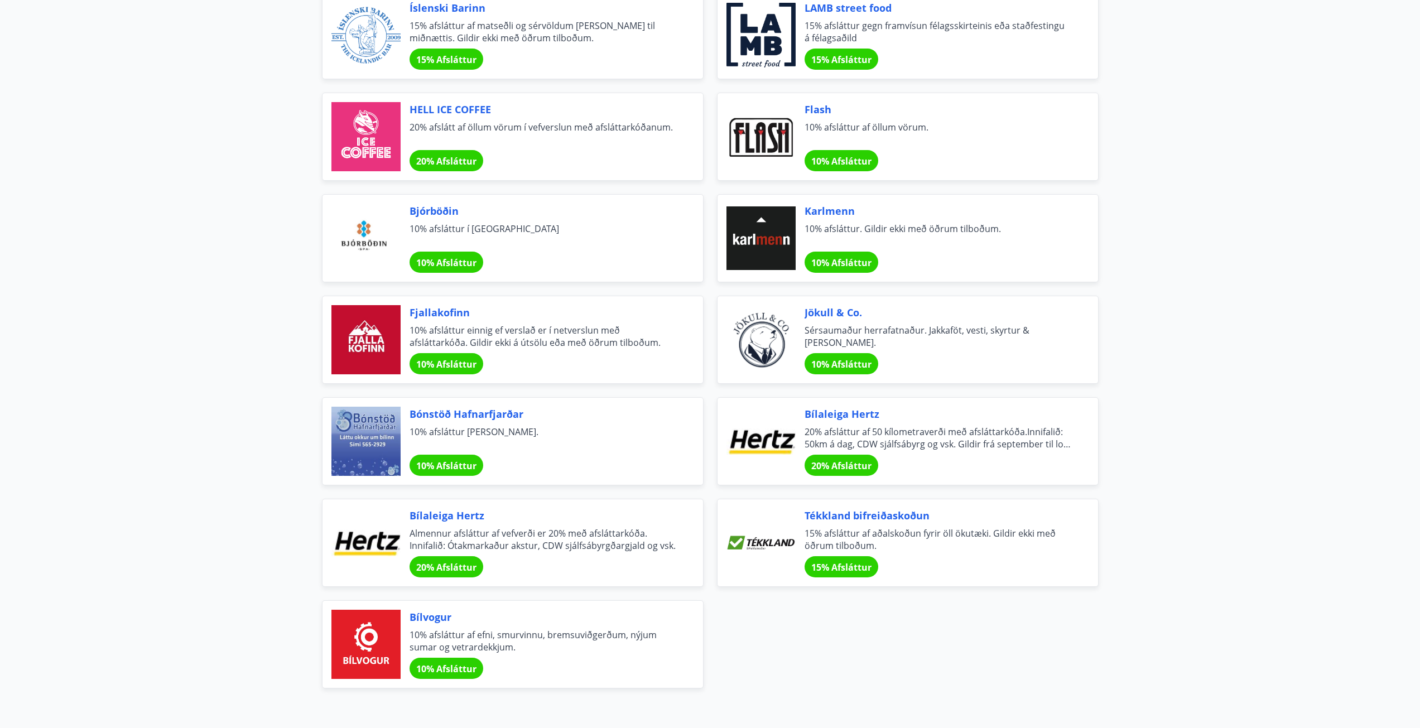
scroll to position [3459, 0]
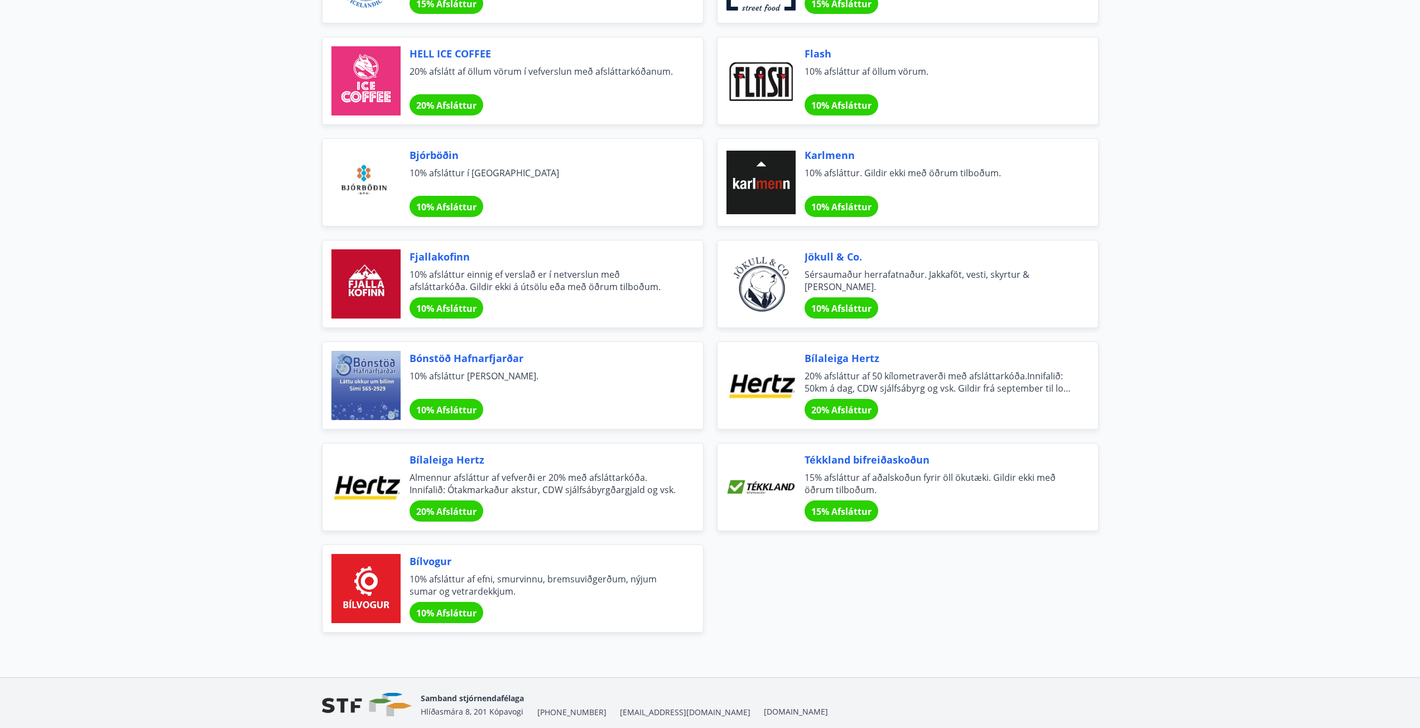
click at [529, 493] on span "Almennur afsláttur af vefverði er 20% með afsláttarkóða. Innifalið: Ótakmarkaðu…" at bounding box center [542, 483] width 267 height 25
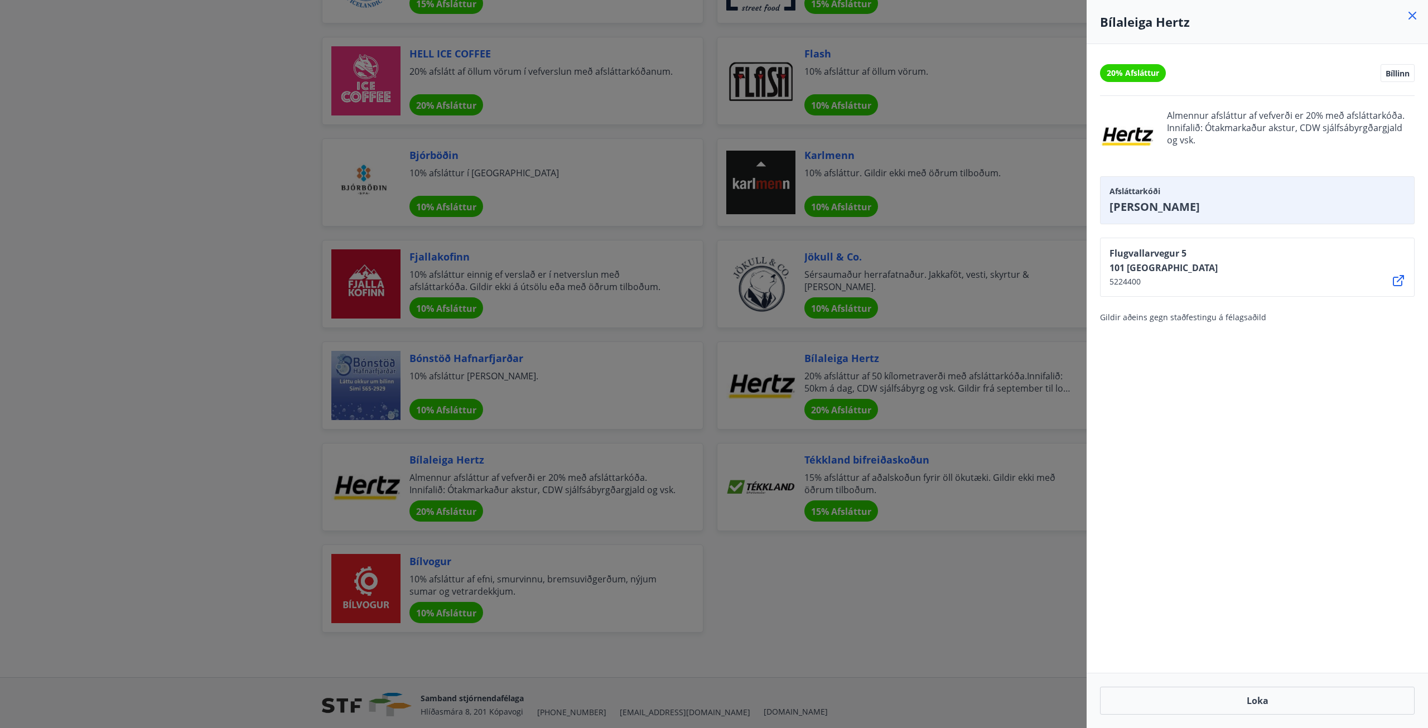
click at [227, 450] on div at bounding box center [714, 364] width 1428 height 728
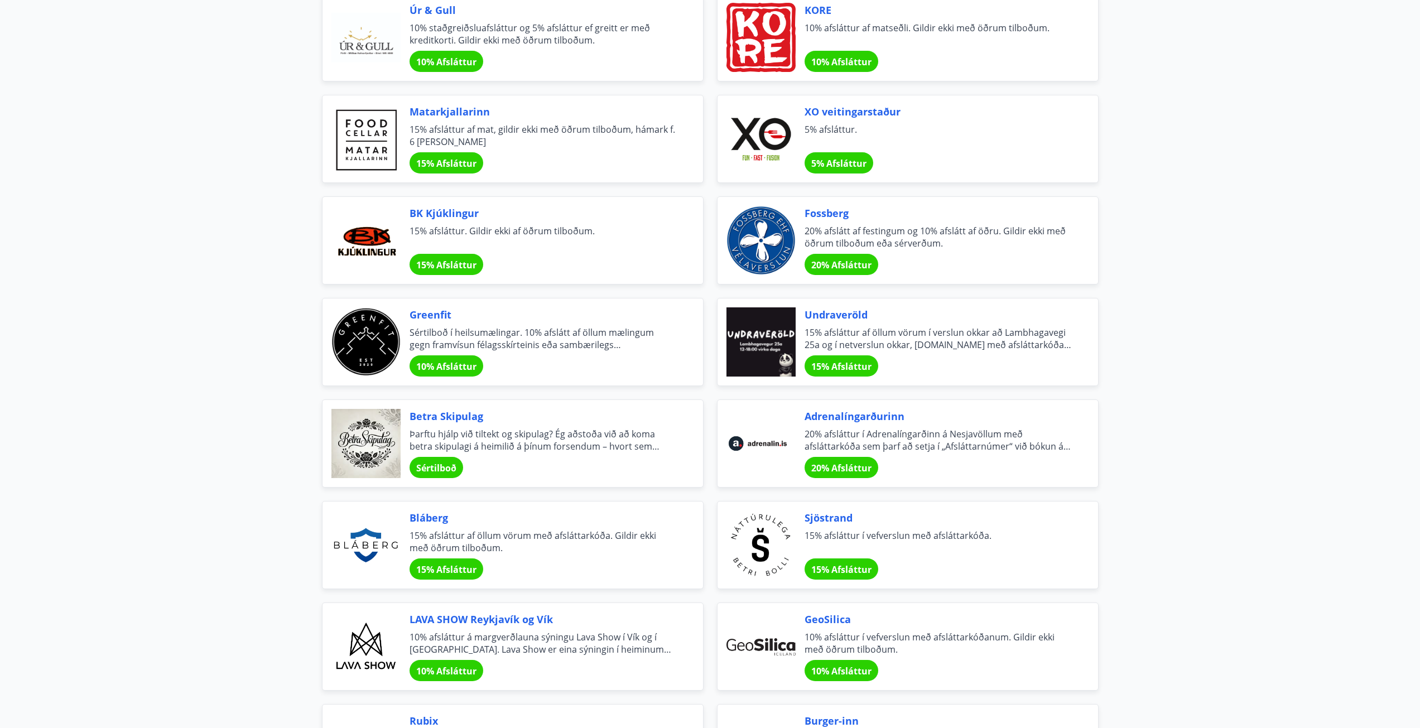
scroll to position [948, 0]
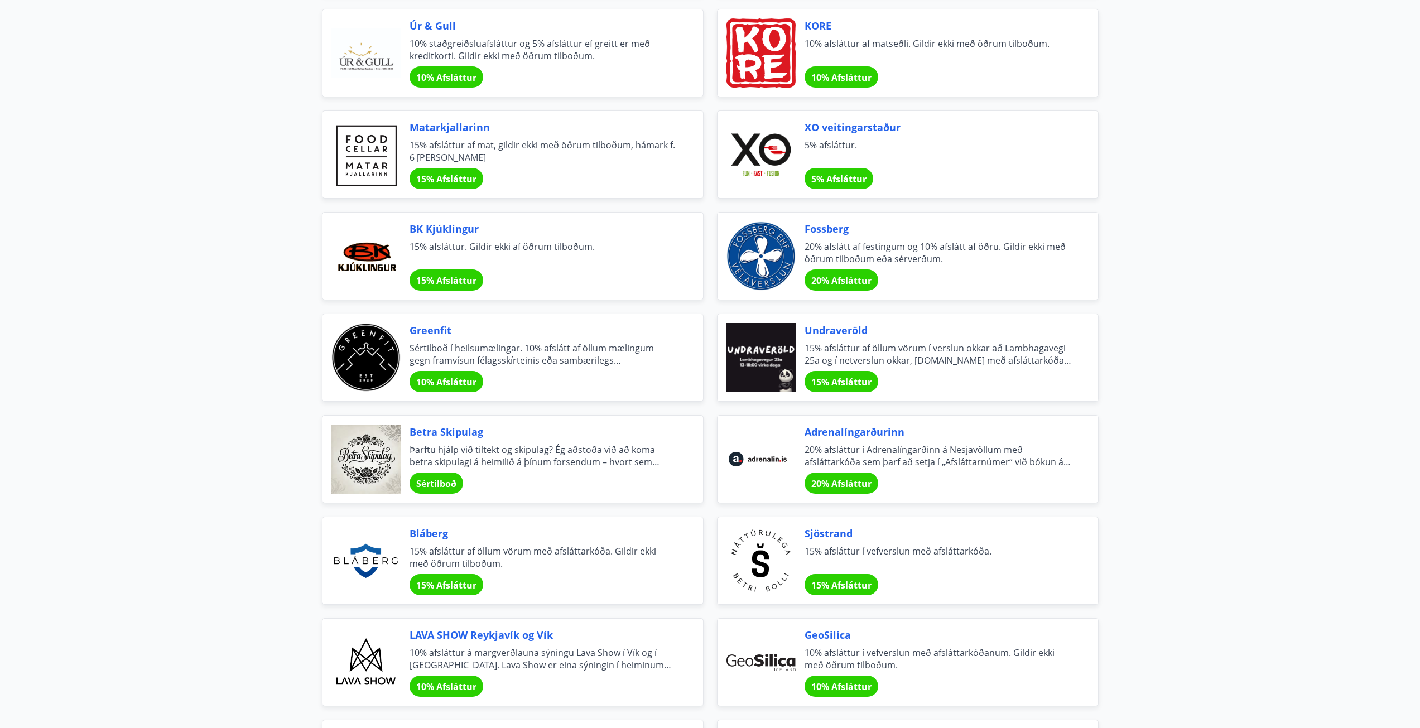
click at [423, 532] on span "Bláberg" at bounding box center [542, 533] width 267 height 15
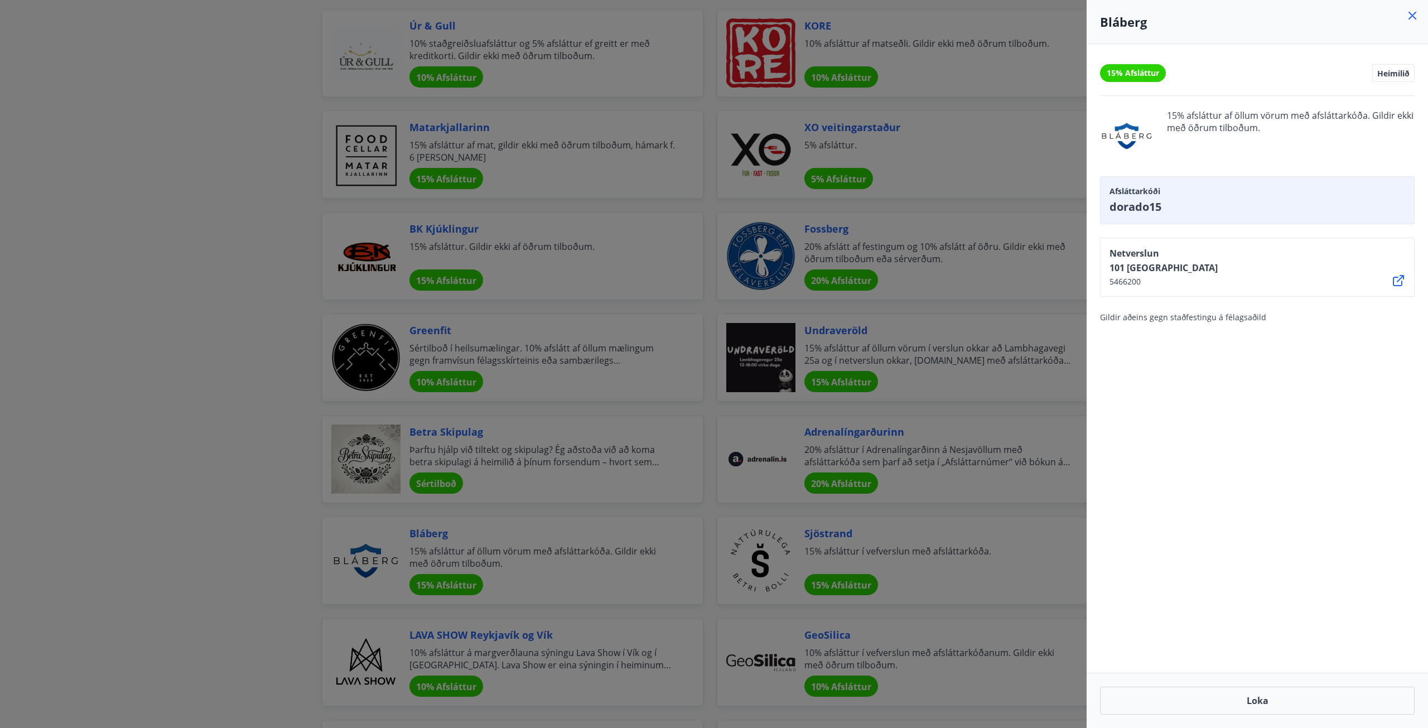
click at [299, 407] on div at bounding box center [714, 364] width 1428 height 728
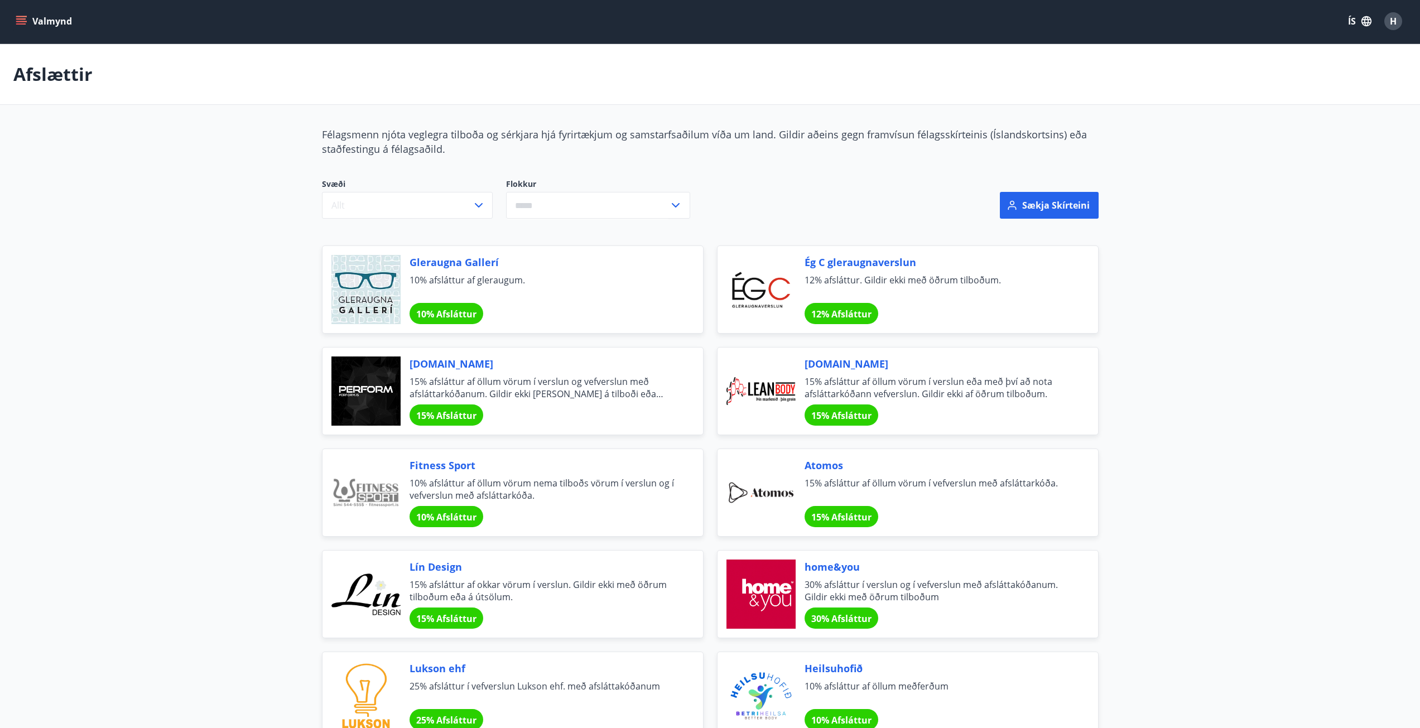
scroll to position [0, 0]
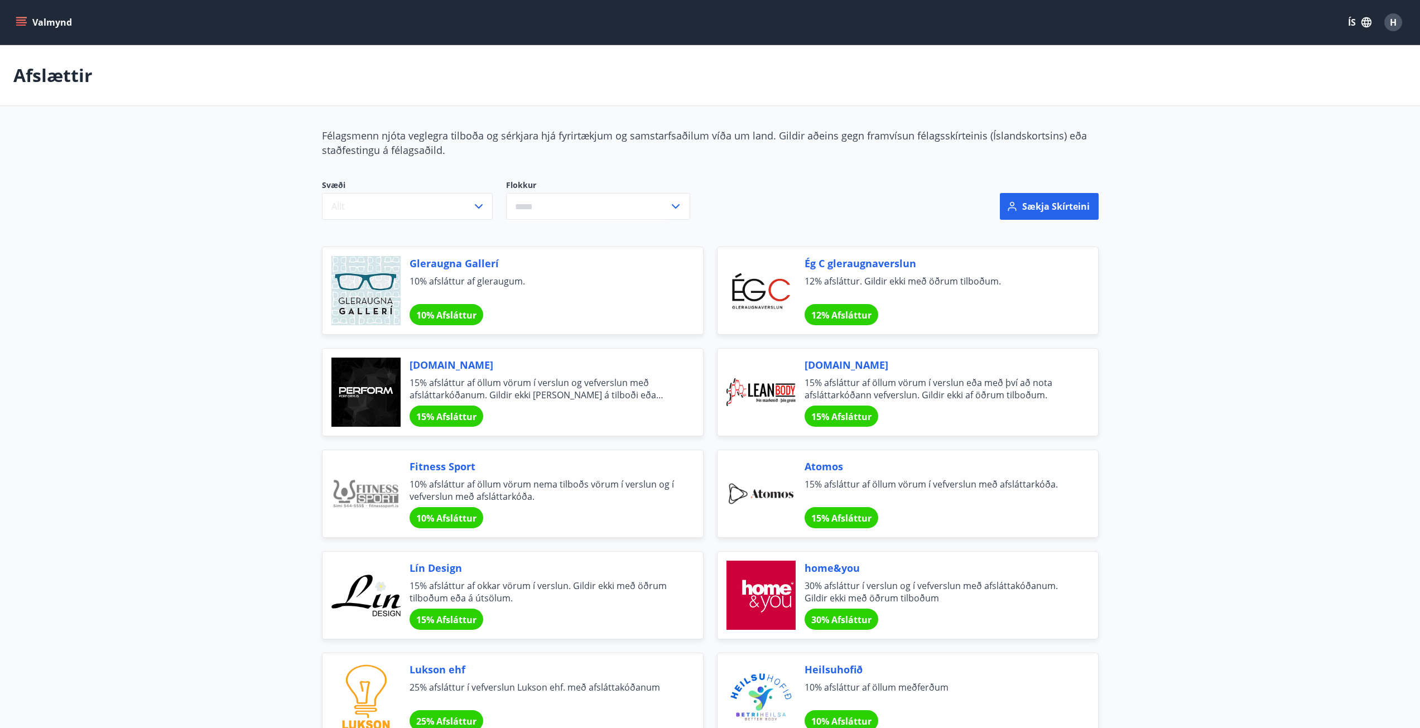
click at [434, 369] on span "Perform.is" at bounding box center [542, 365] width 267 height 15
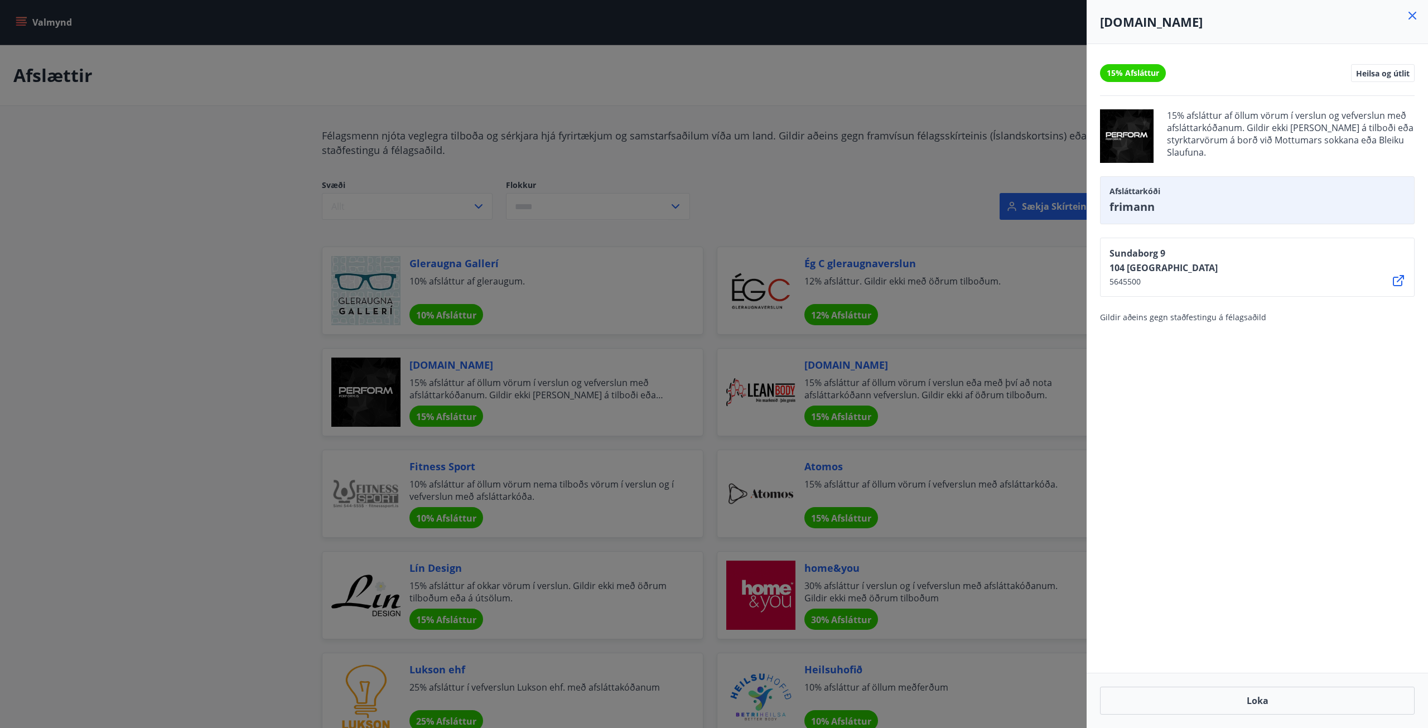
click at [852, 195] on div at bounding box center [714, 364] width 1428 height 728
